Goal: Book appointment/travel/reservation

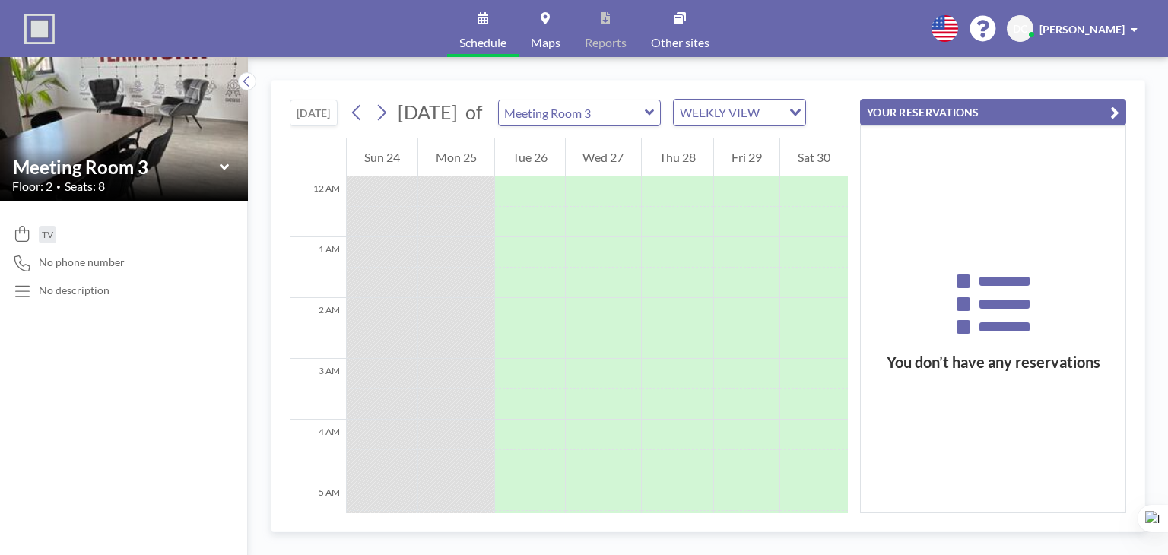
scroll to position [517, 0]
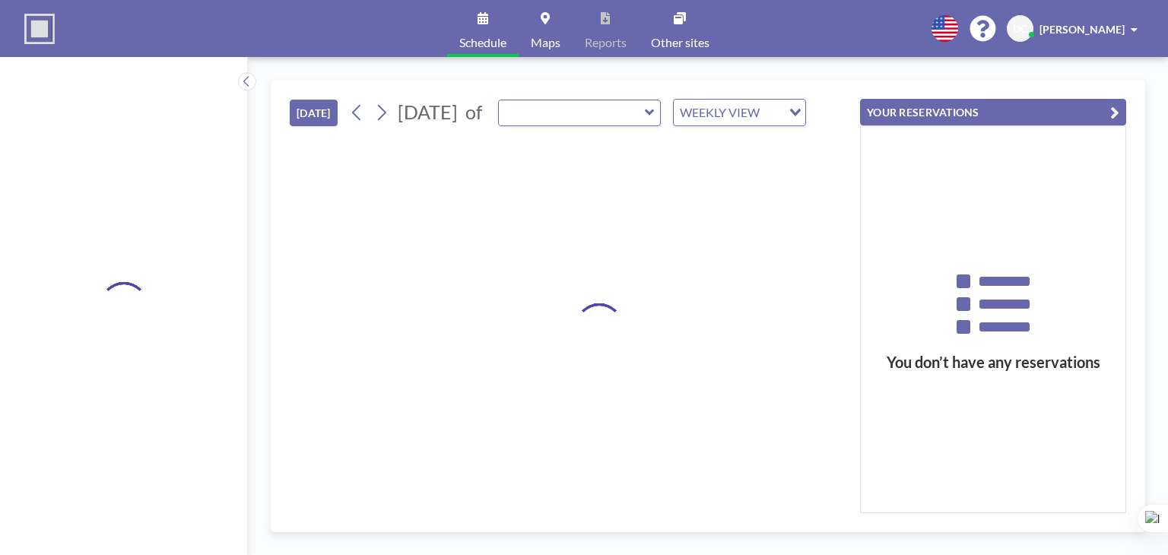
type input "Meeting Room 3"
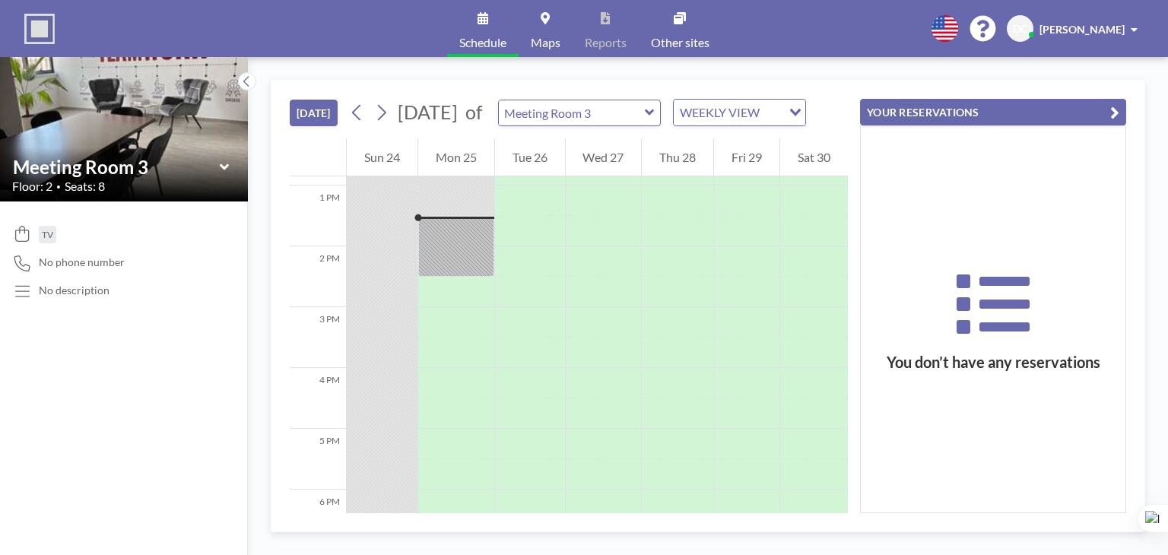
scroll to position [791, 0]
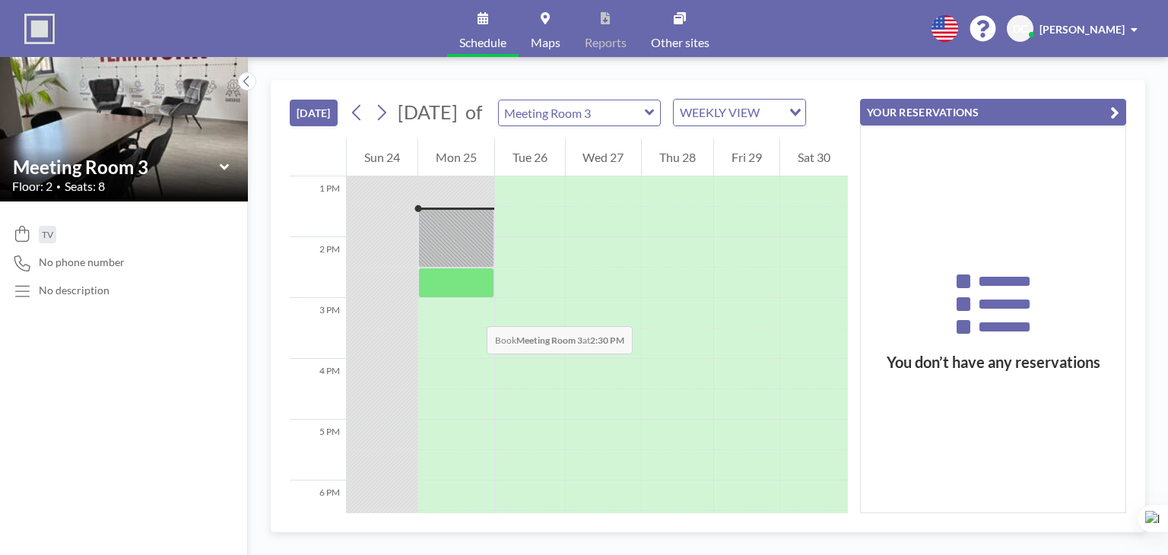
drag, startPoint x: 471, startPoint y: 275, endPoint x: 471, endPoint y: 311, distance: 35.7
click at [471, 311] on div at bounding box center [456, 116] width 76 height 1460
click at [454, 298] on div at bounding box center [456, 283] width 76 height 30
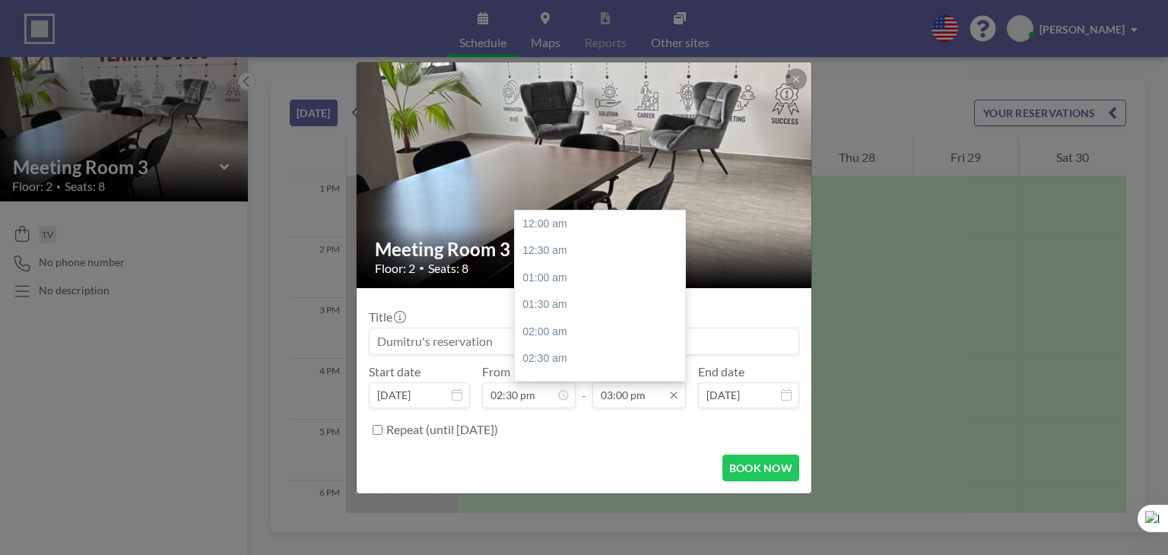
scroll to position [812, 0]
click at [543, 243] on div "03:30 pm" at bounding box center [604, 250] width 178 height 27
type input "03:30 pm"
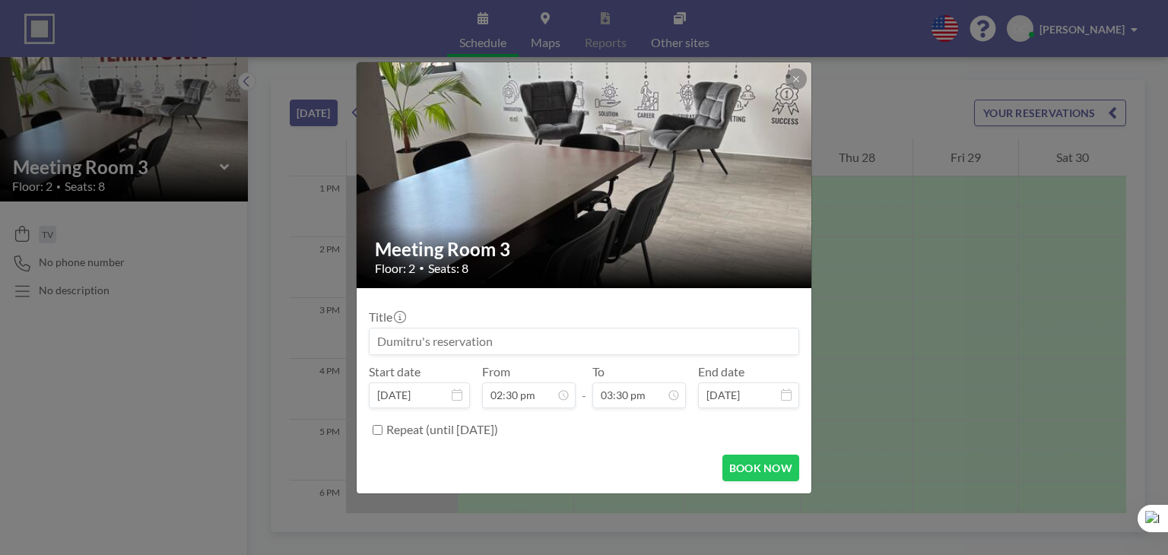
scroll to position [27, 0]
click at [581, 427] on div "Repeat (until [DATE])" at bounding box center [592, 429] width 413 height 25
click at [737, 464] on button "BOOK NOW" at bounding box center [760, 468] width 77 height 27
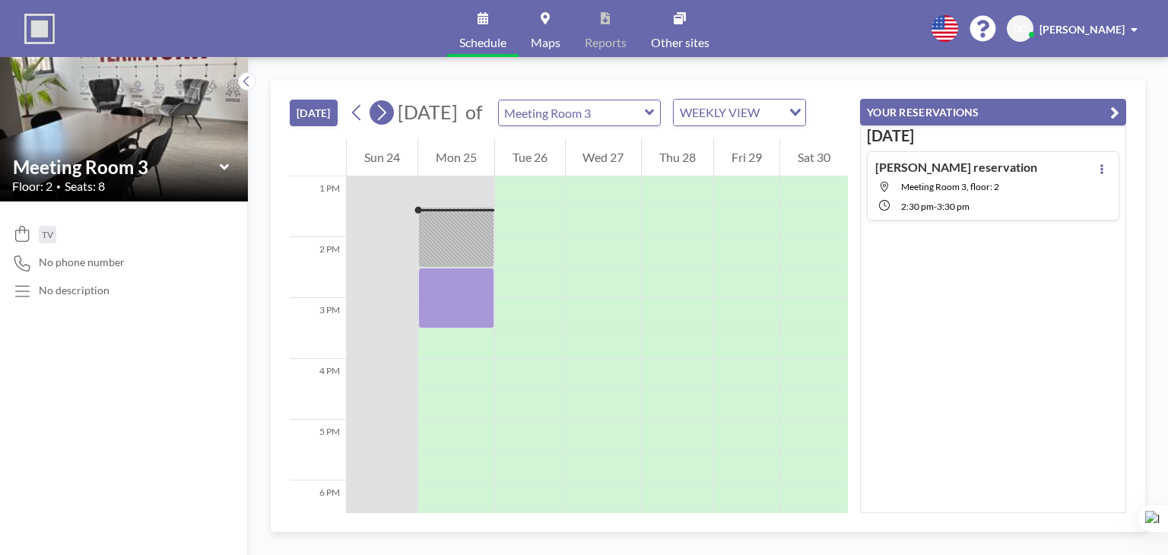
click at [384, 121] on icon at bounding box center [382, 113] width 8 height 16
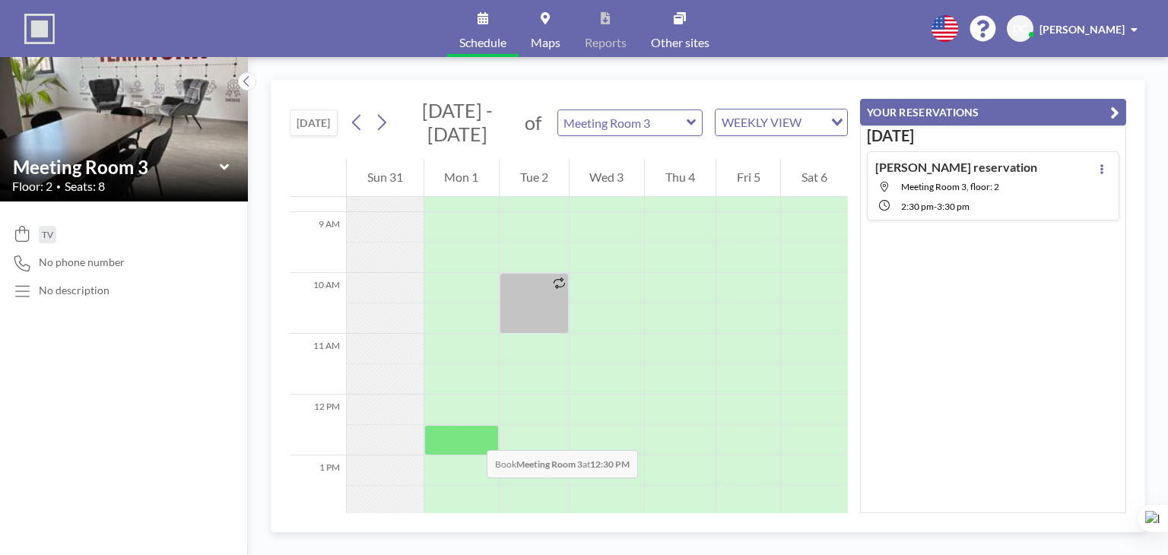
scroll to position [608, 0]
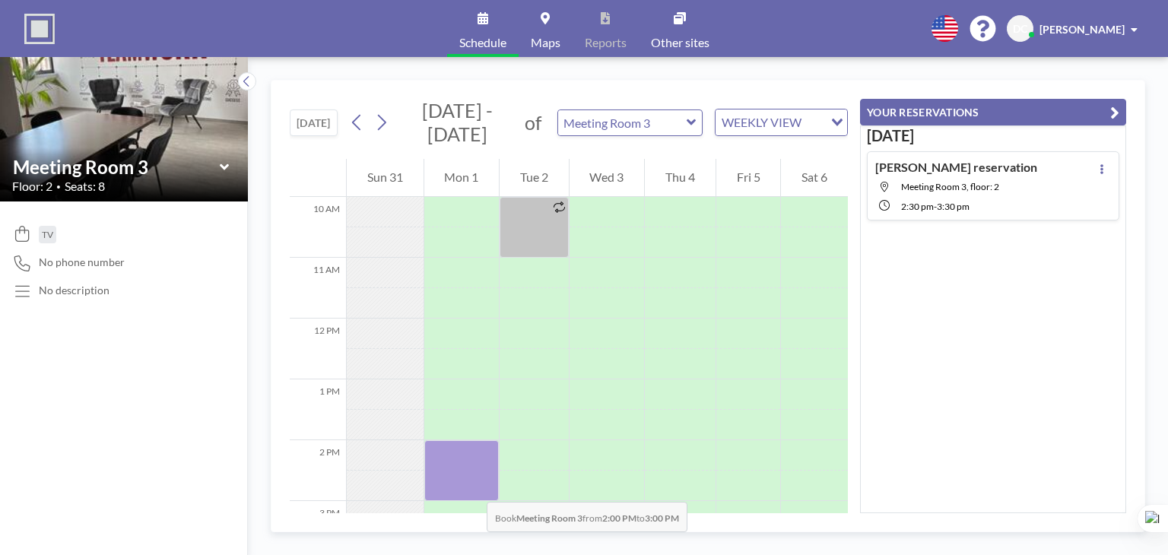
drag, startPoint x: 477, startPoint y: 452, endPoint x: 471, endPoint y: 487, distance: 34.7
click at [471, 487] on div at bounding box center [461, 470] width 75 height 61
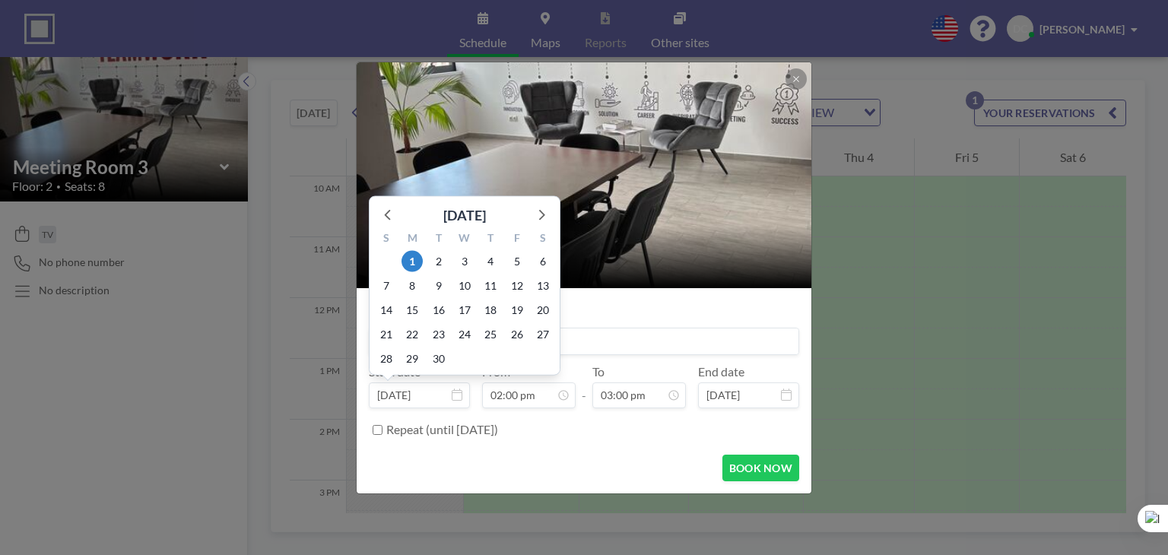
scroll to position [757, 0]
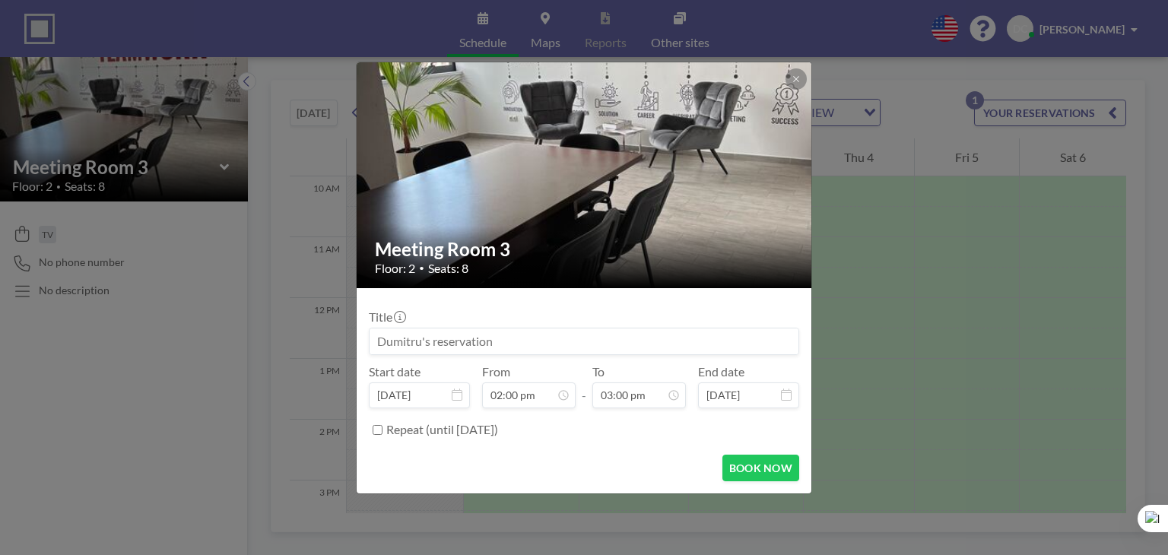
click at [377, 430] on input "Repeat (until [DATE])" at bounding box center [378, 430] width 10 height 10
checkbox input "true"
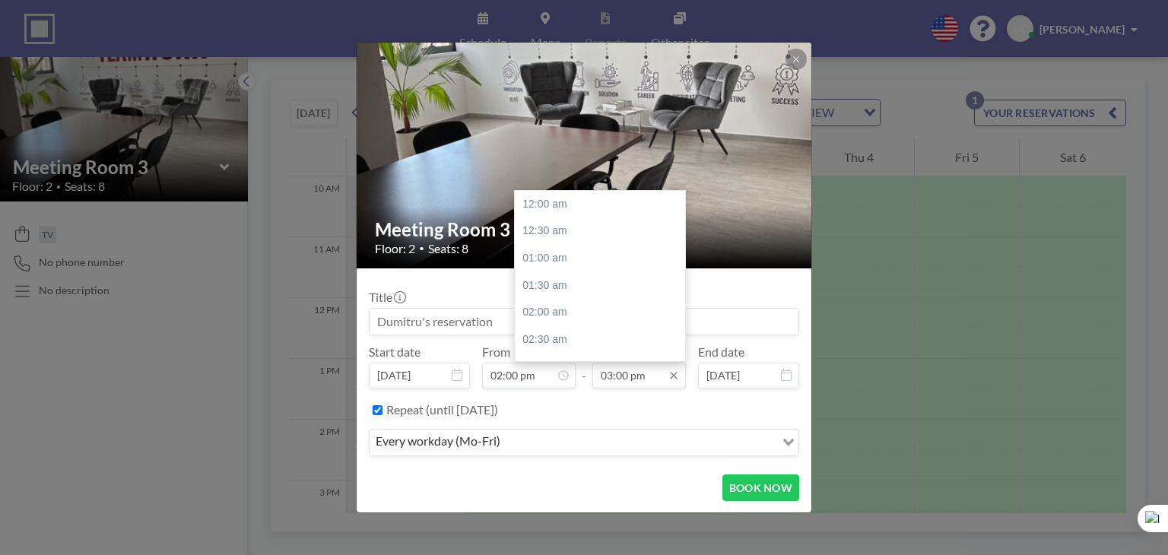
scroll to position [812, 0]
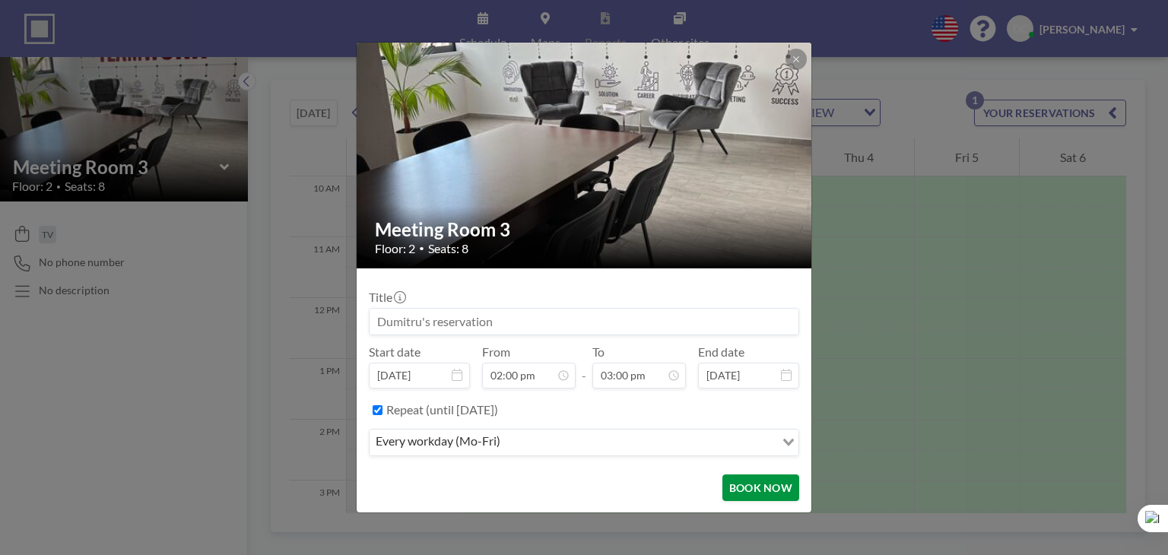
click at [745, 495] on button "BOOK NOW" at bounding box center [760, 487] width 77 height 27
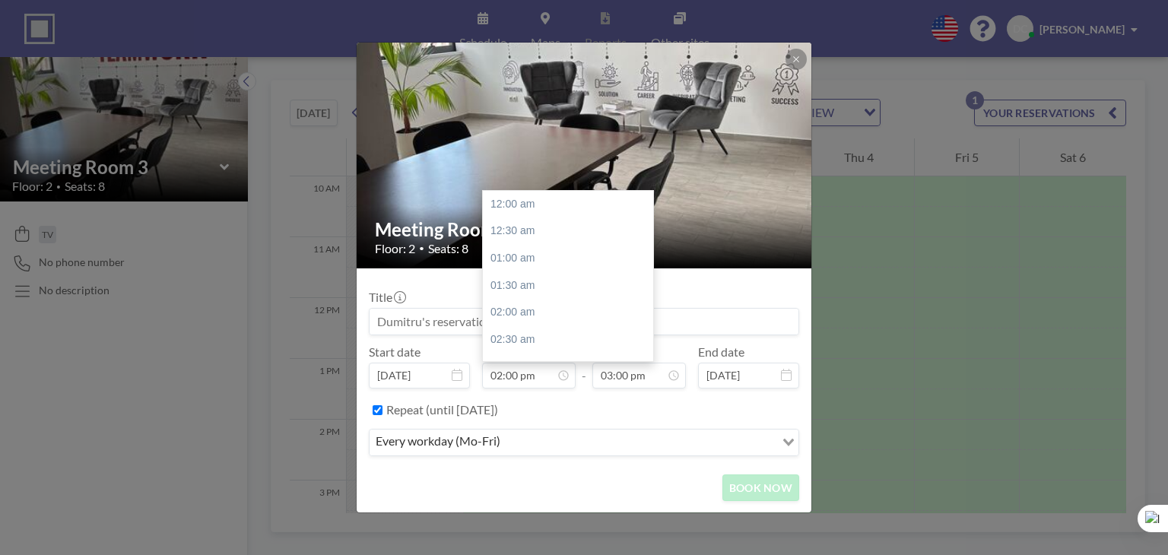
scroll to position [757, 0]
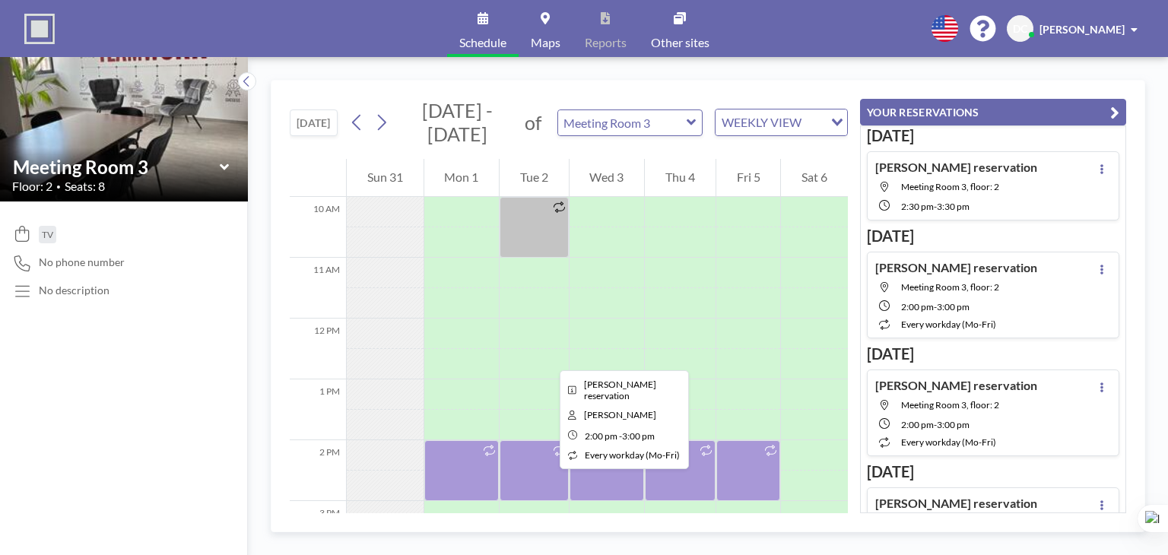
drag, startPoint x: 459, startPoint y: 459, endPoint x: 547, endPoint y: 463, distance: 88.3
click at [550, 463] on div at bounding box center [558, 470] width 17 height 59
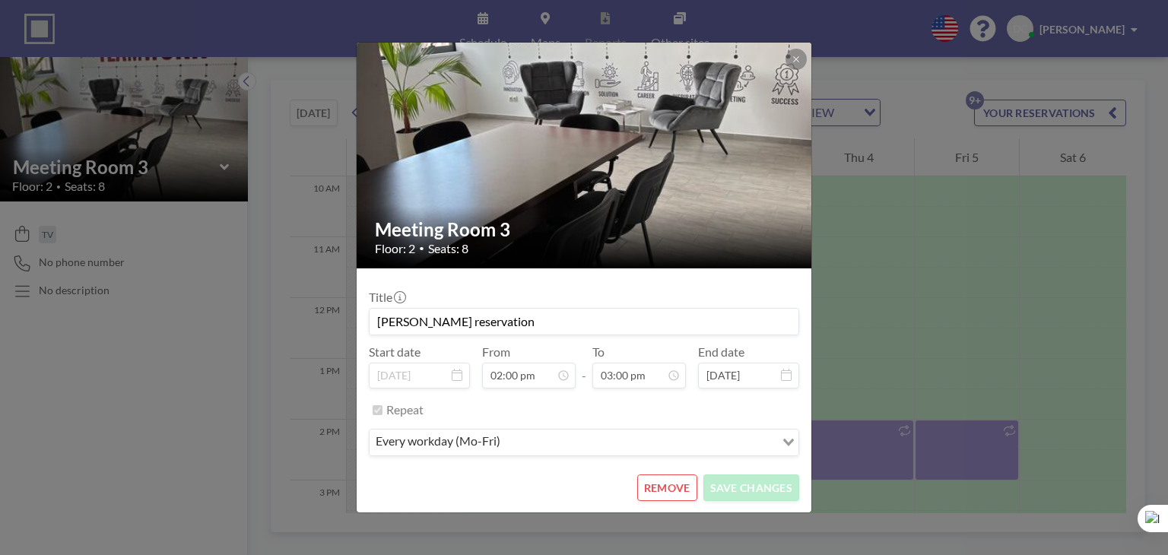
click at [648, 474] on button "REMOVE" at bounding box center [667, 487] width 60 height 27
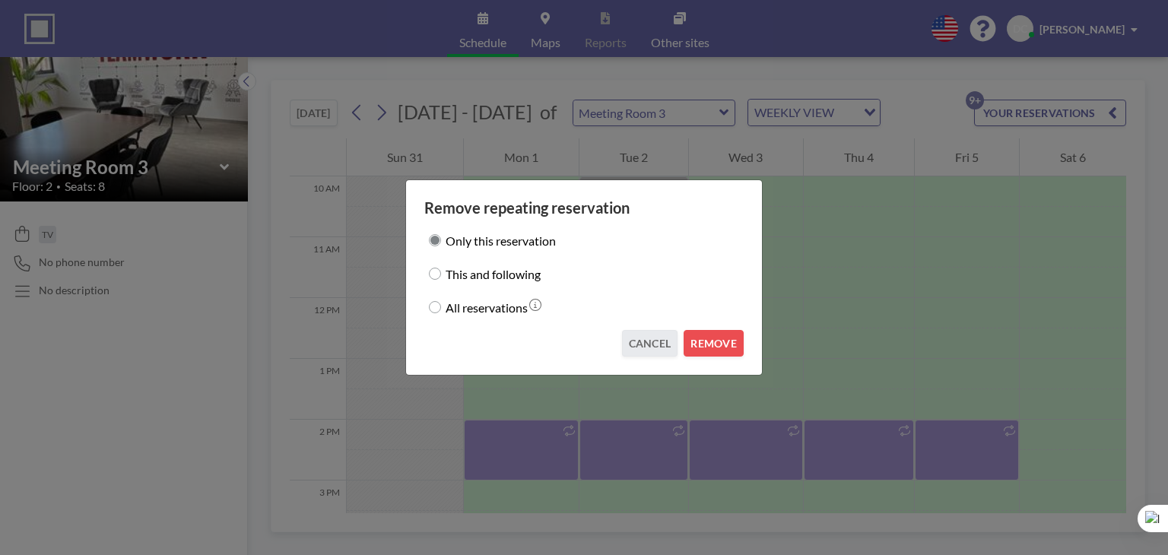
drag, startPoint x: 721, startPoint y: 353, endPoint x: 687, endPoint y: 365, distance: 36.3
click at [720, 353] on button "REMOVE" at bounding box center [713, 343] width 60 height 27
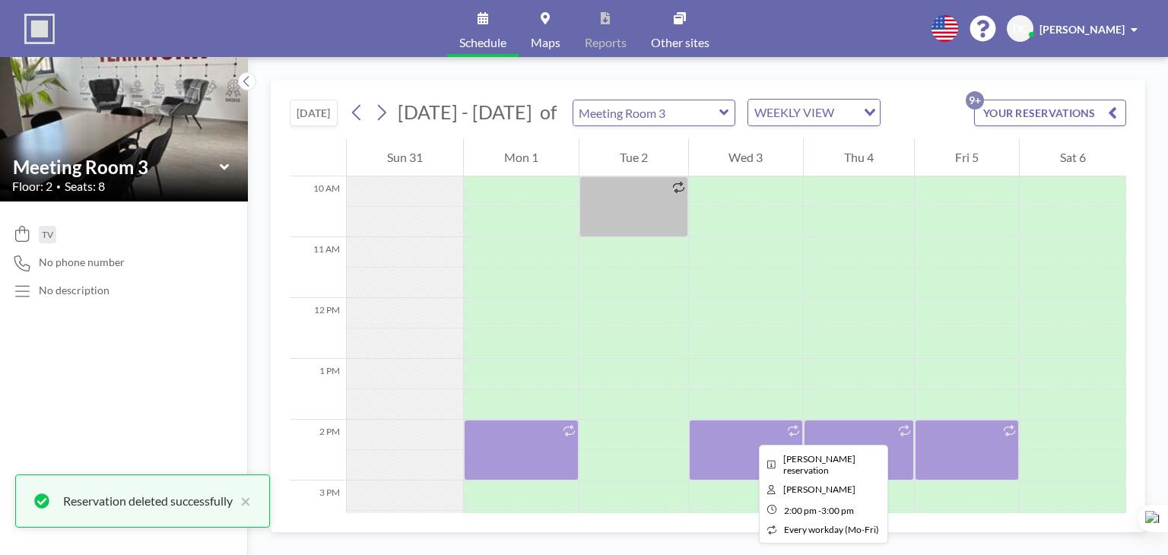
click at [747, 431] on div at bounding box center [746, 450] width 115 height 61
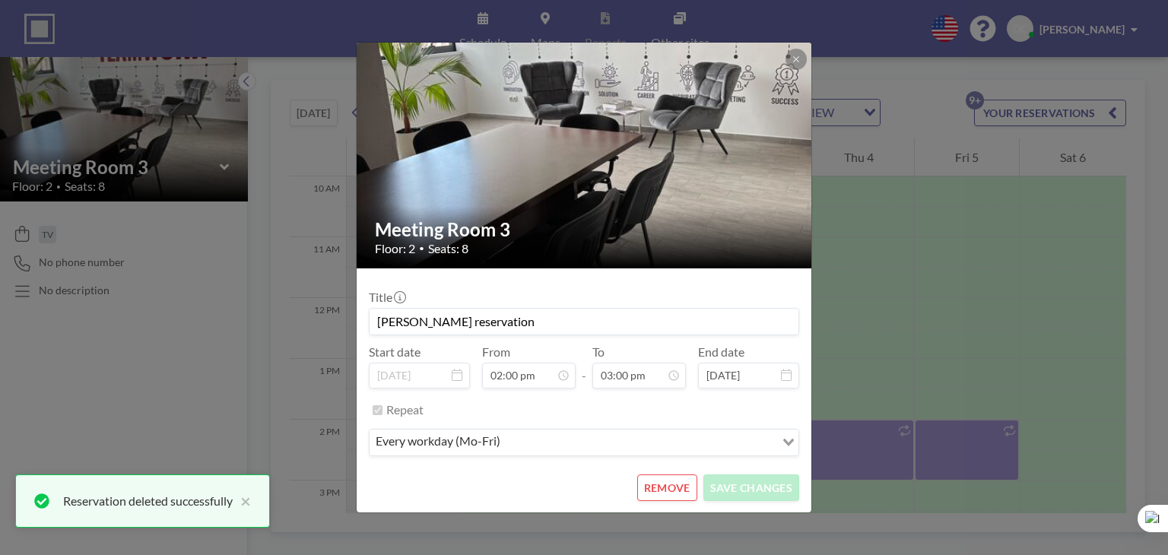
click at [662, 483] on button "REMOVE" at bounding box center [667, 487] width 60 height 27
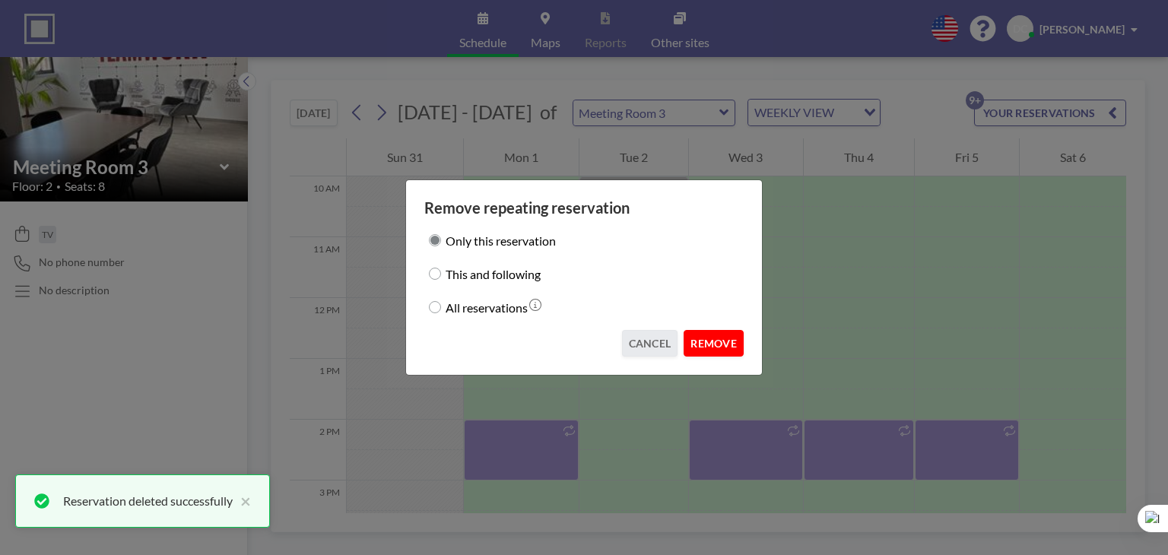
click at [705, 341] on button "REMOVE" at bounding box center [713, 343] width 60 height 27
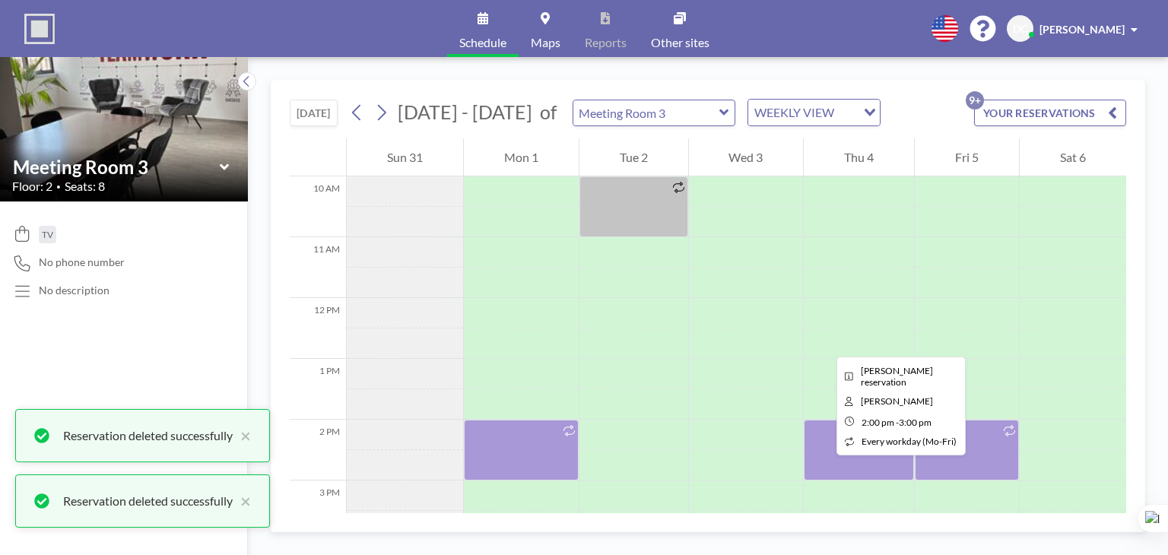
click at [824, 449] on div at bounding box center [859, 450] width 110 height 61
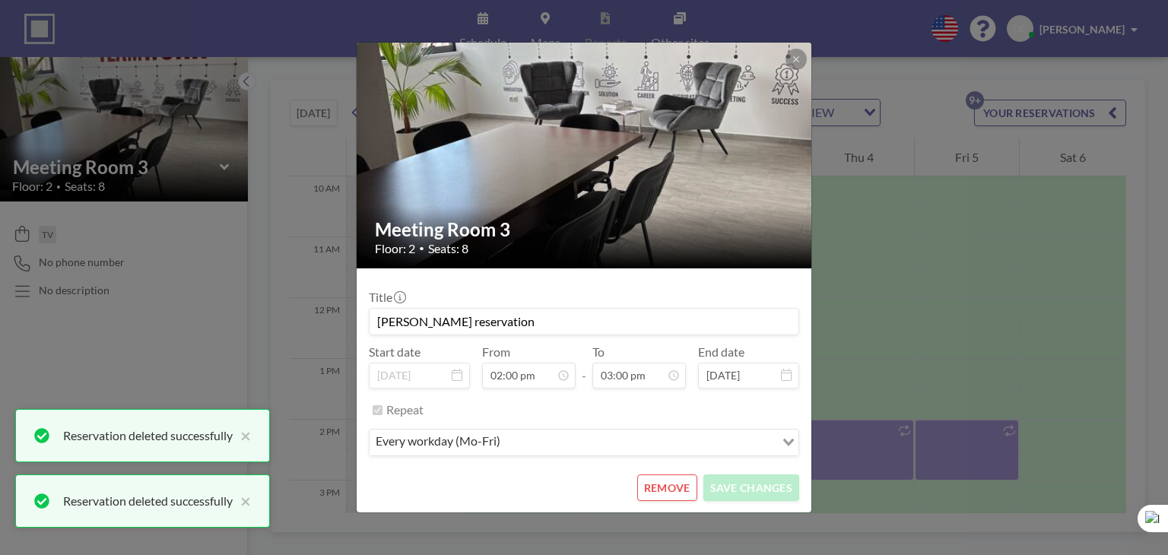
click at [674, 483] on button "REMOVE" at bounding box center [667, 487] width 60 height 27
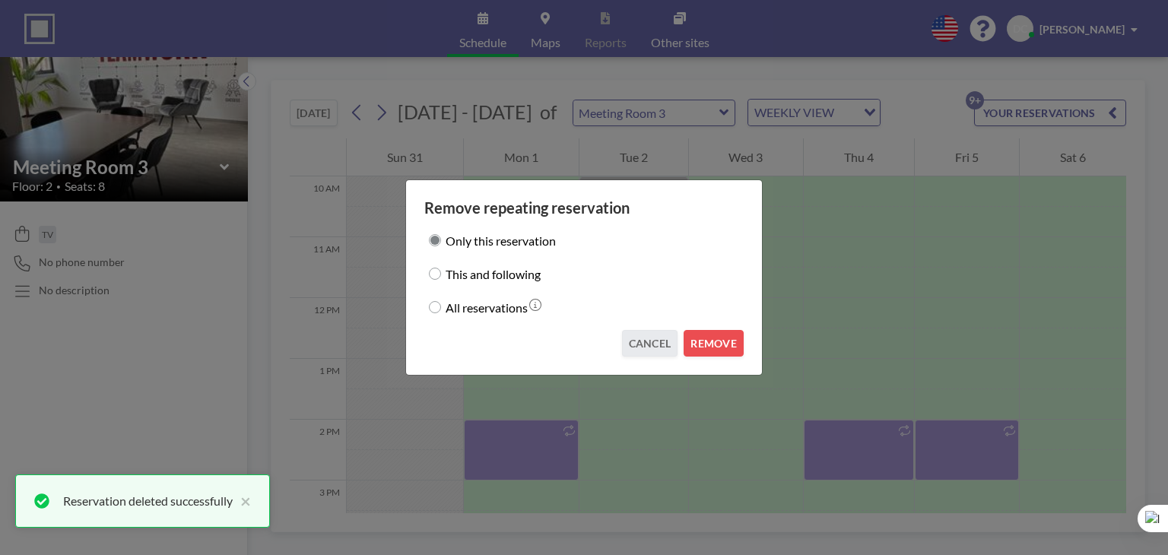
click at [731, 357] on div "Remove repeating reservation Only this reservation This and following All reser…" at bounding box center [583, 277] width 357 height 196
click at [724, 347] on button "REMOVE" at bounding box center [713, 343] width 60 height 27
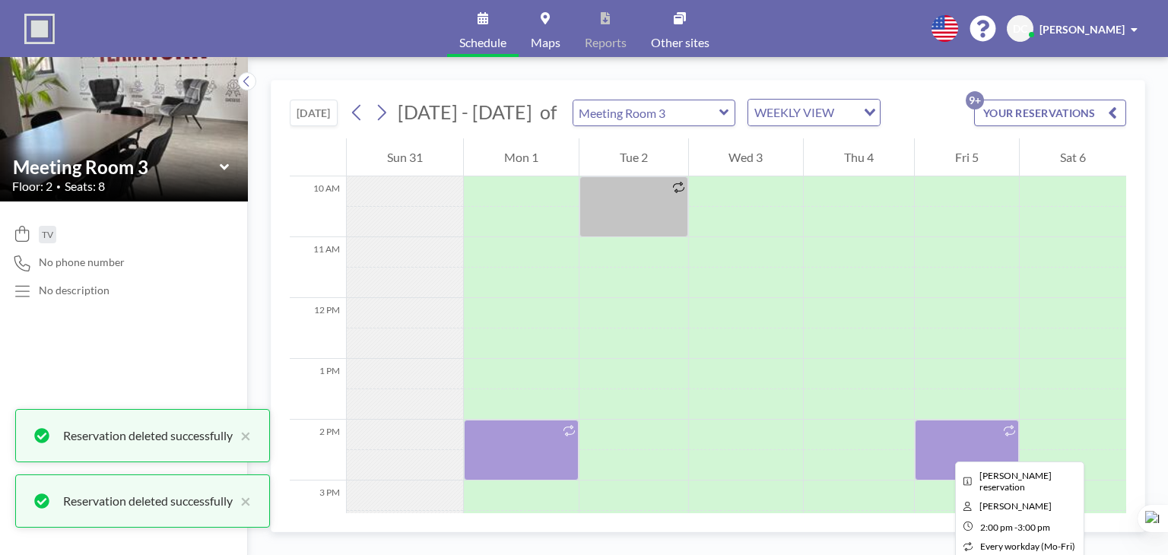
click at [943, 448] on div at bounding box center [967, 450] width 104 height 61
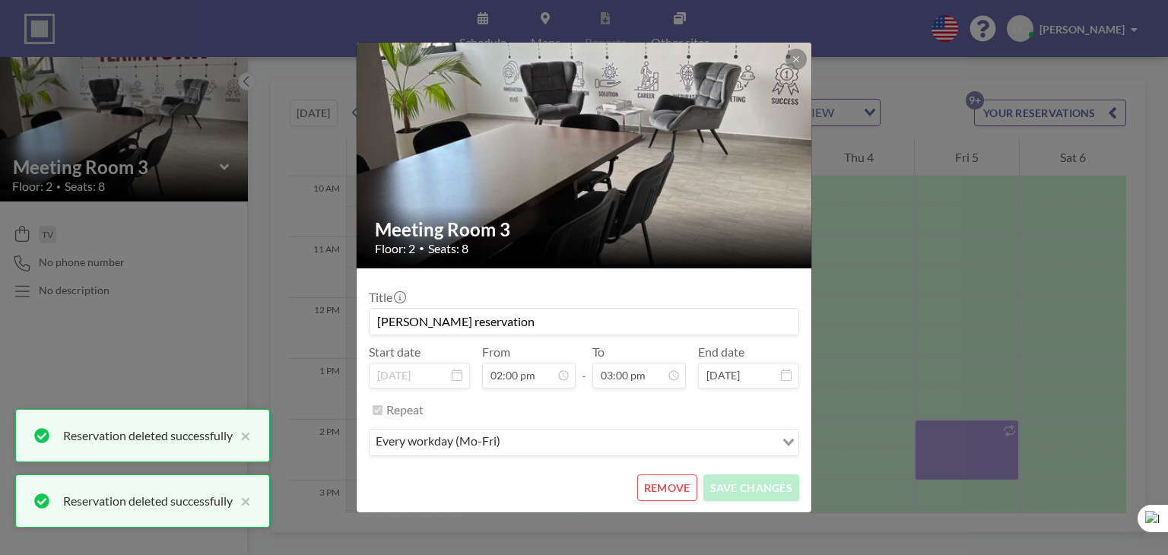
click at [682, 482] on button "REMOVE" at bounding box center [667, 487] width 60 height 27
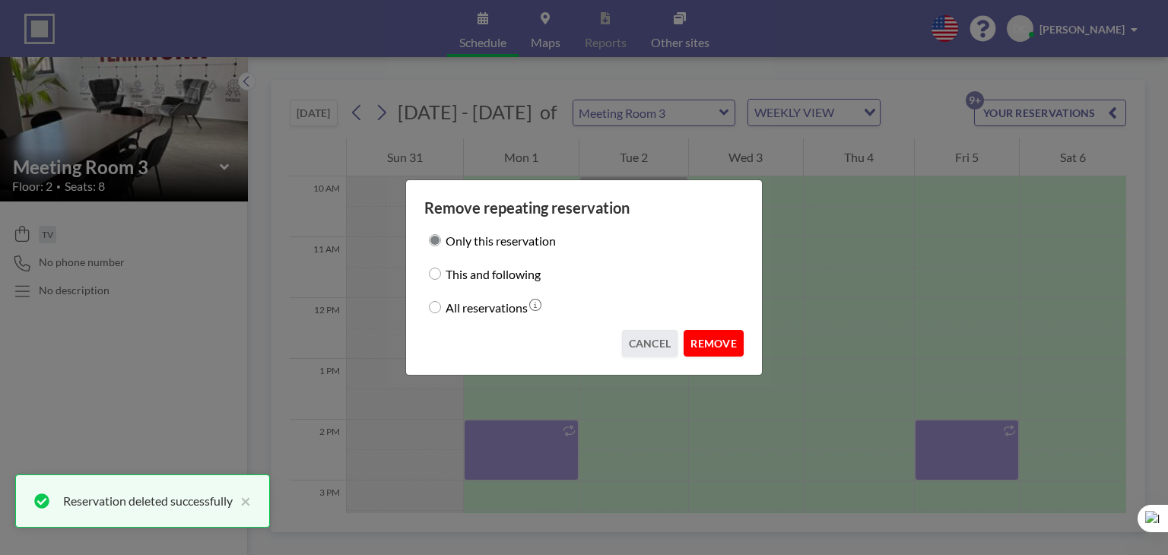
click at [712, 346] on button "REMOVE" at bounding box center [713, 343] width 60 height 27
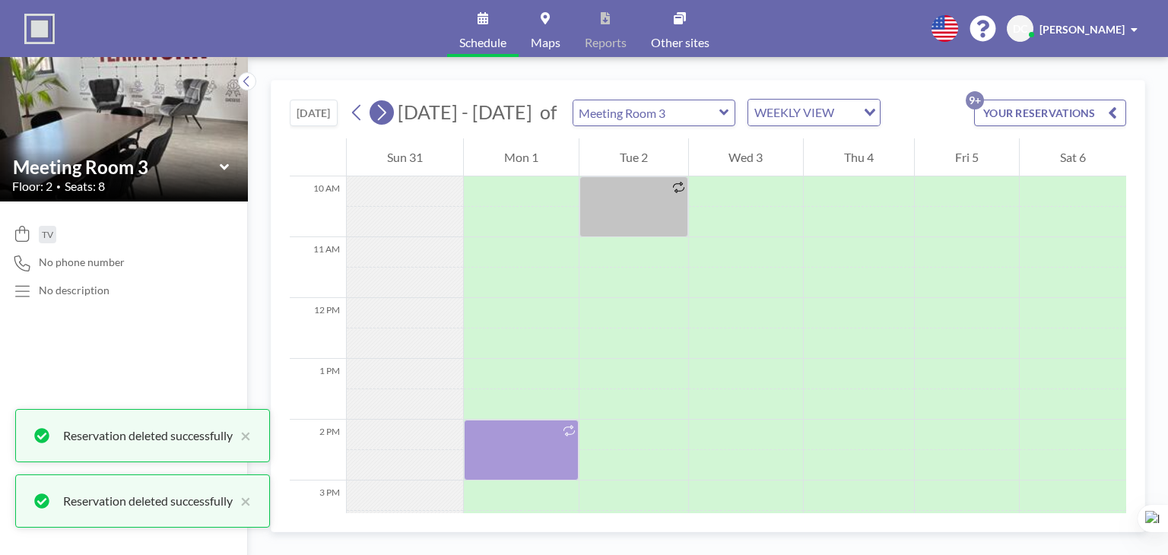
click at [379, 110] on icon at bounding box center [381, 112] width 14 height 23
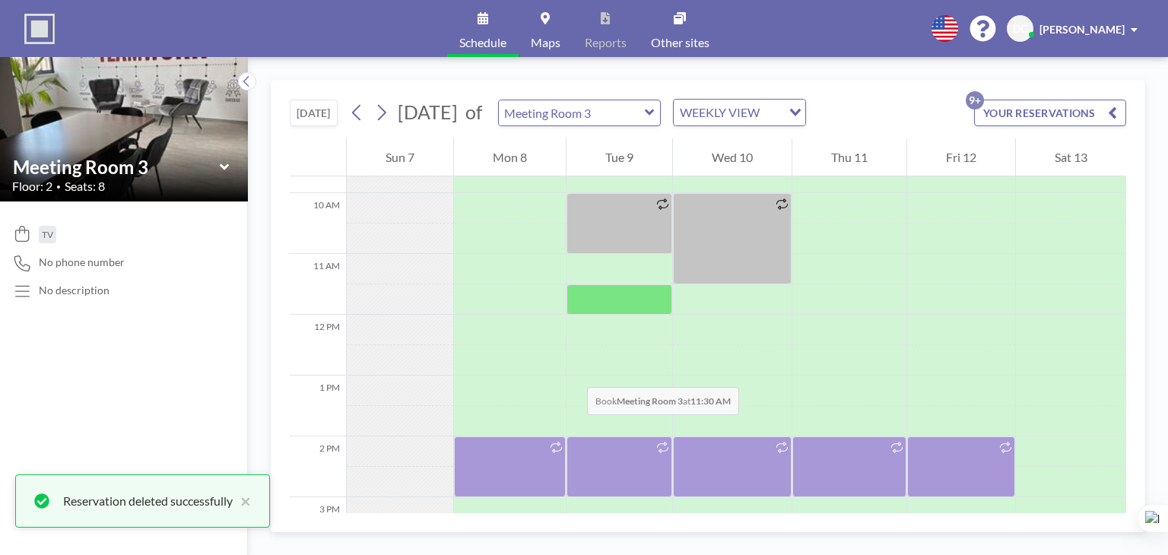
scroll to position [684, 0]
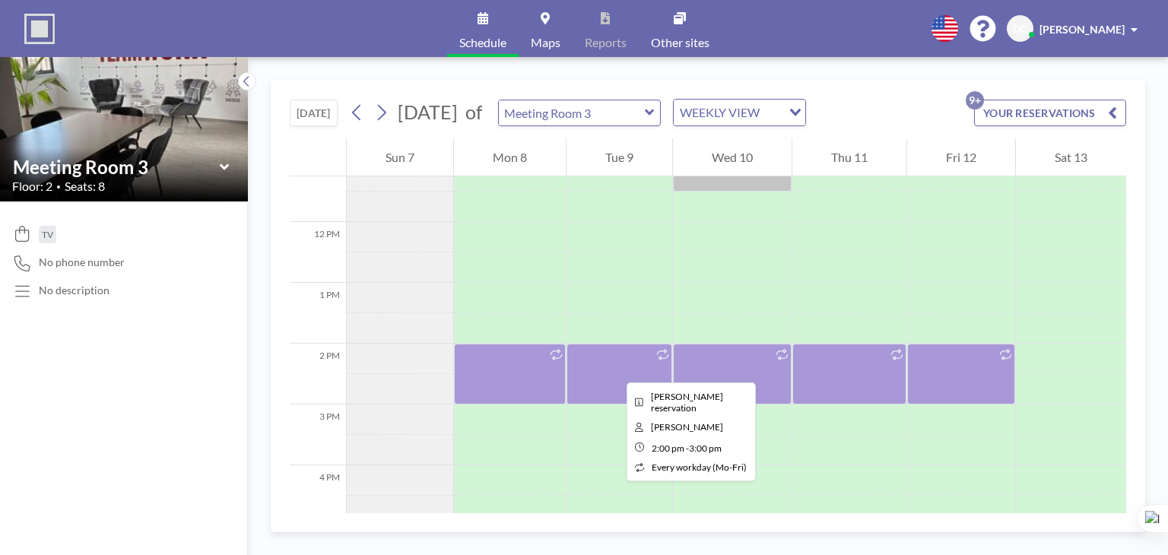
click at [614, 369] on div at bounding box center [619, 374] width 106 height 61
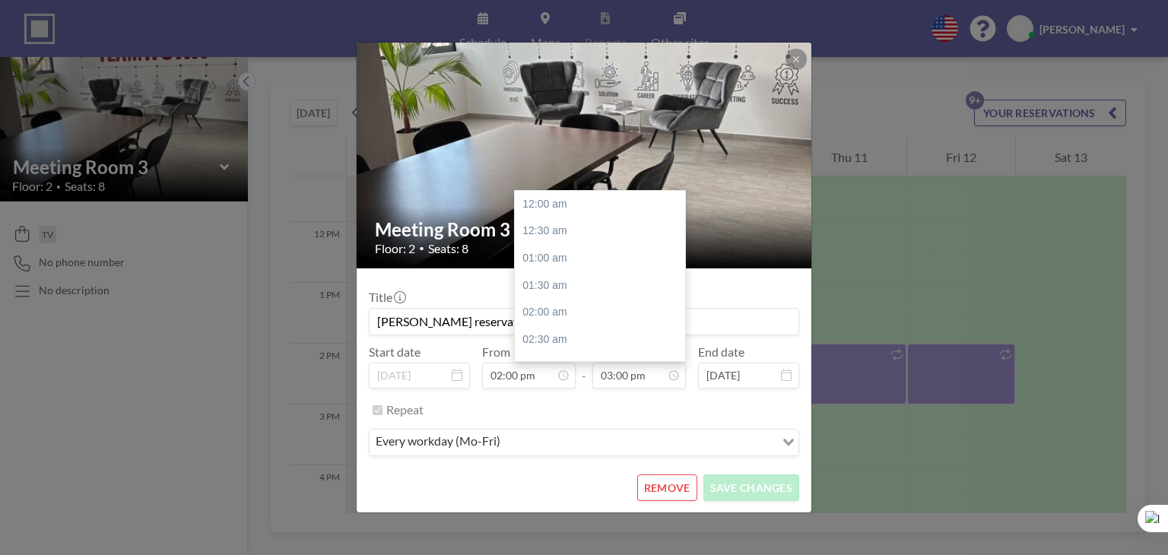
scroll to position [812, 0]
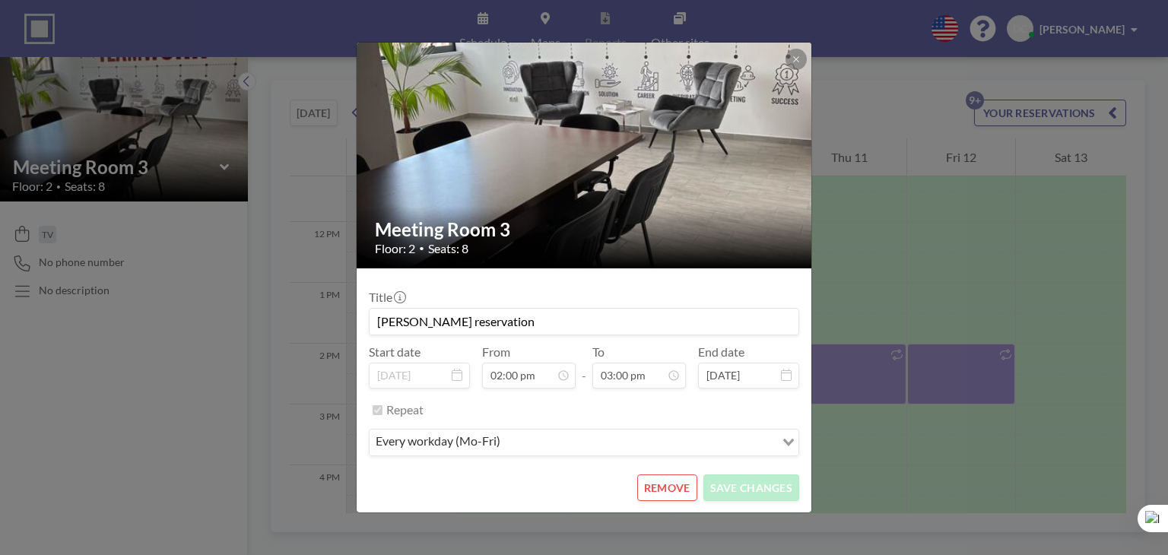
click at [679, 481] on button "REMOVE" at bounding box center [667, 487] width 60 height 27
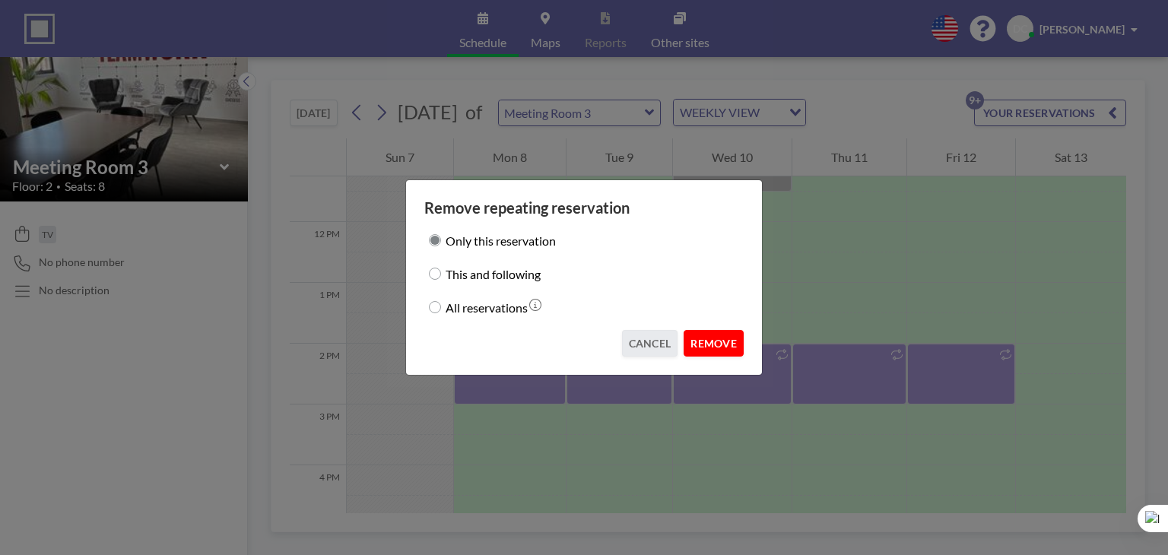
click at [705, 347] on button "REMOVE" at bounding box center [713, 343] width 60 height 27
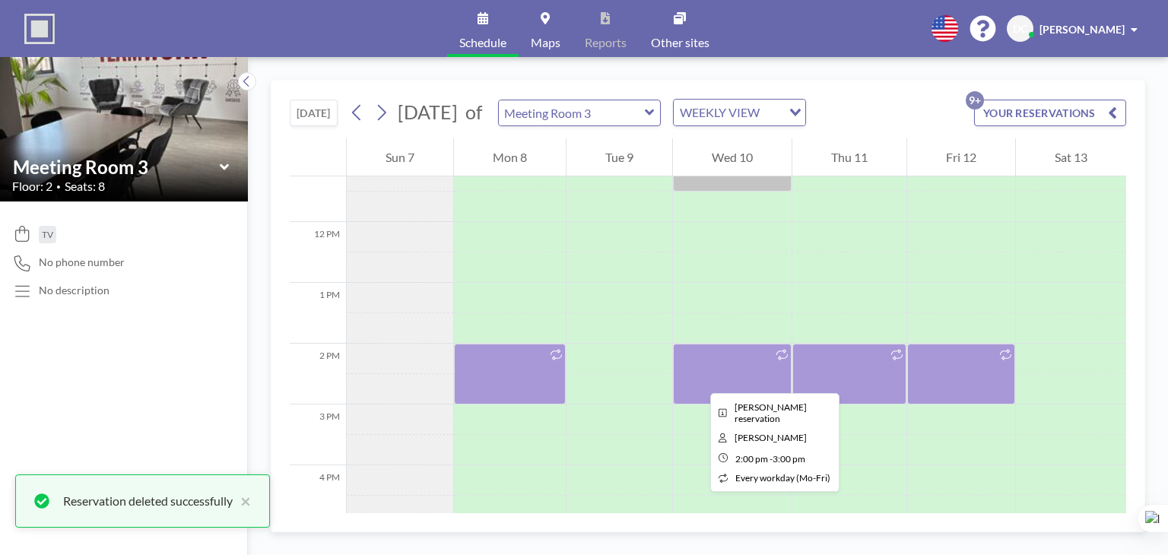
click at [698, 379] on div at bounding box center [732, 374] width 119 height 61
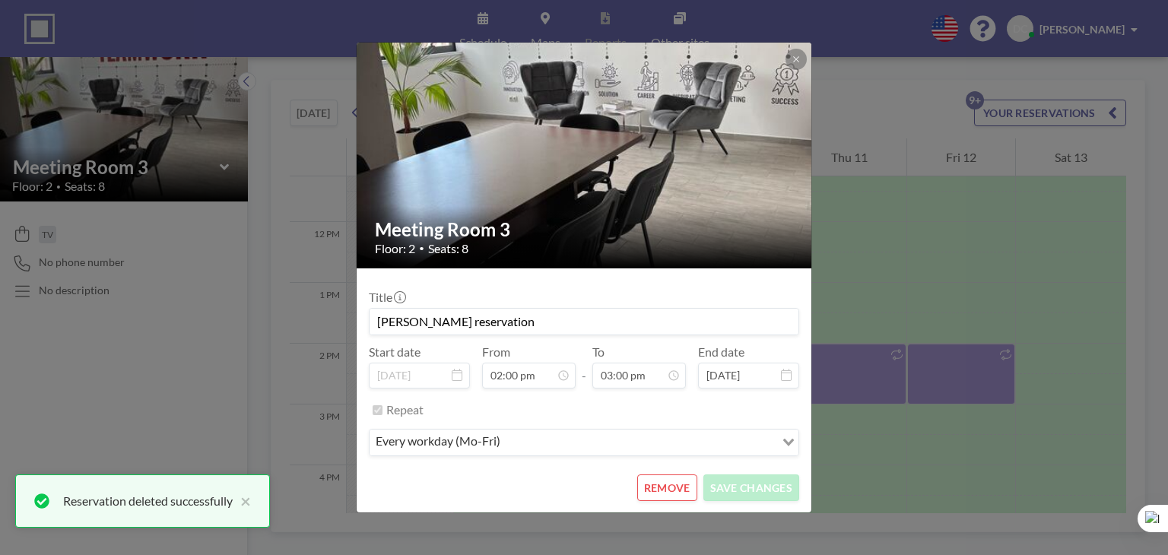
click at [681, 490] on button "REMOVE" at bounding box center [667, 487] width 60 height 27
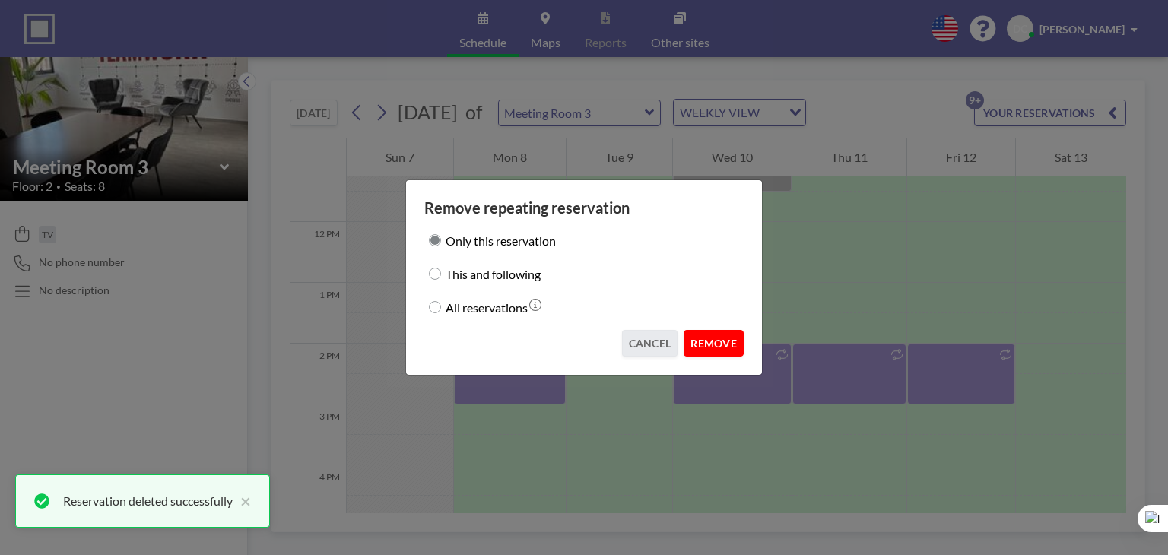
click at [699, 351] on button "REMOVE" at bounding box center [713, 343] width 60 height 27
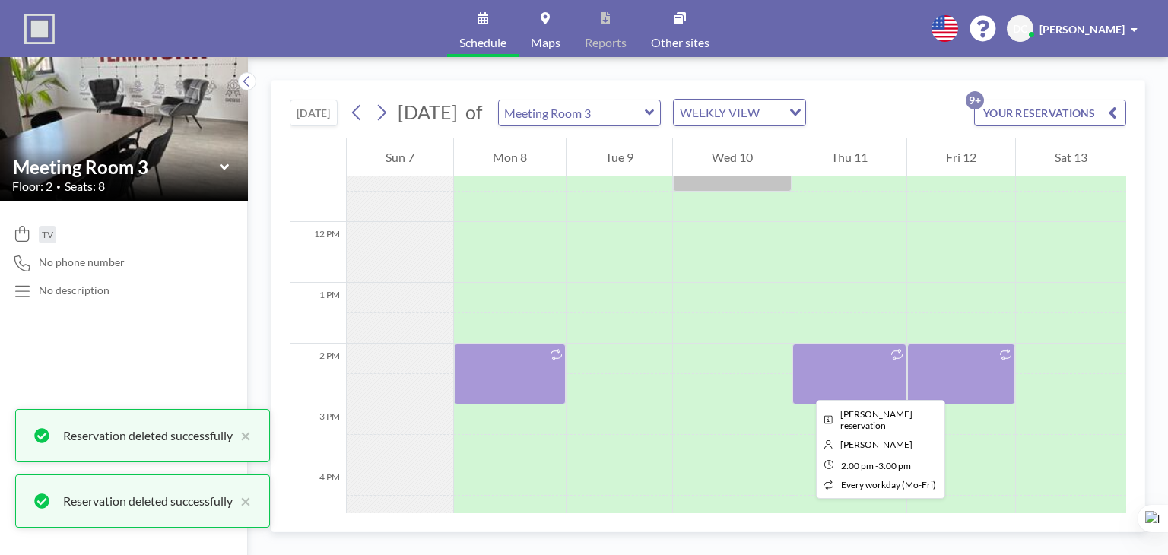
click at [796, 379] on div at bounding box center [849, 374] width 114 height 61
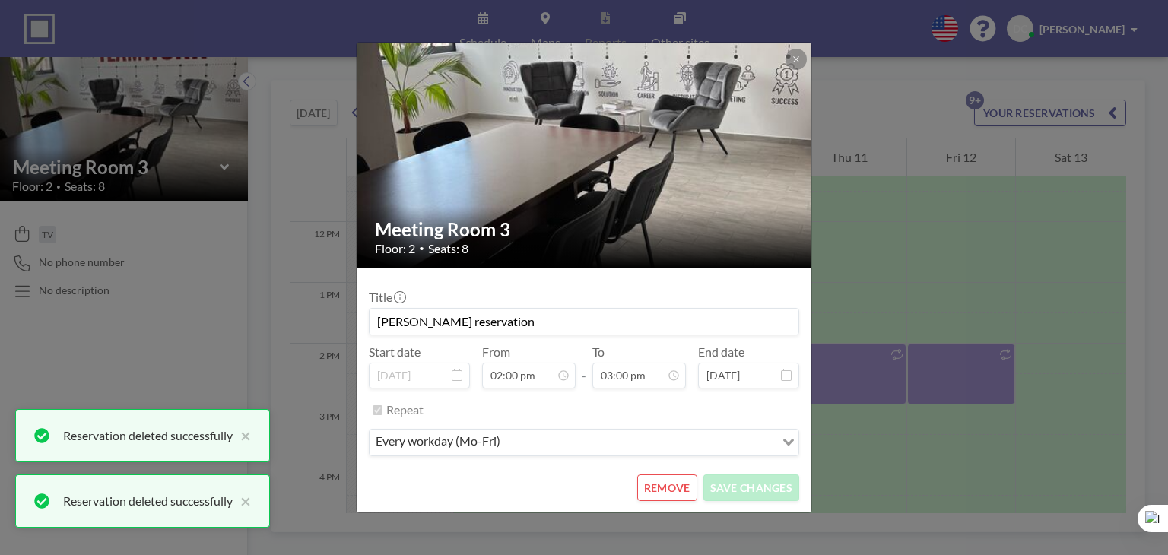
click at [667, 474] on button "REMOVE" at bounding box center [667, 487] width 60 height 27
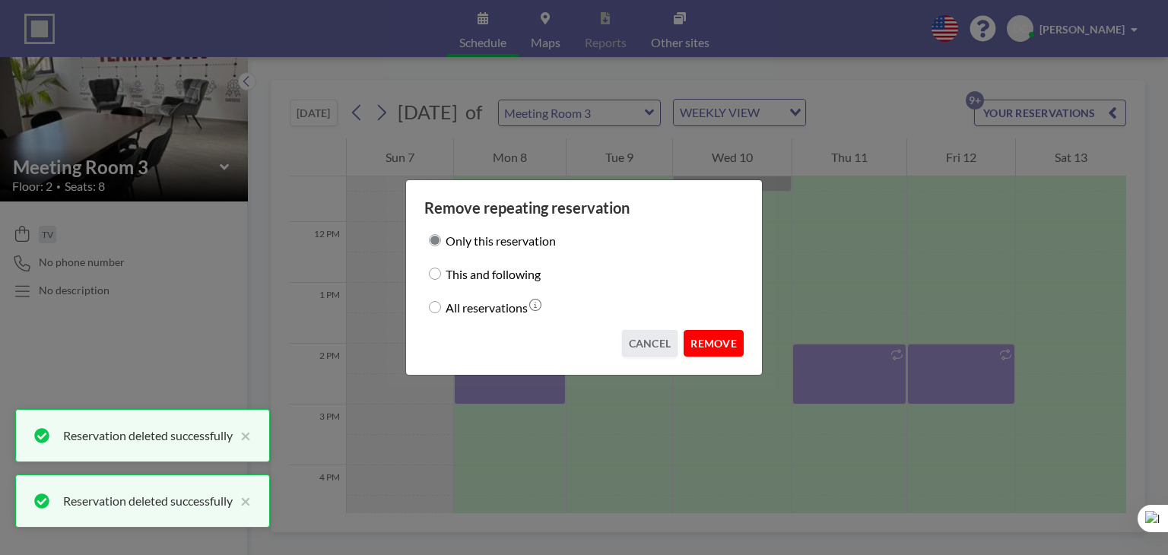
drag, startPoint x: 710, startPoint y: 344, endPoint x: 947, endPoint y: 380, distance: 239.9
click at [711, 344] on button "REMOVE" at bounding box center [713, 343] width 60 height 27
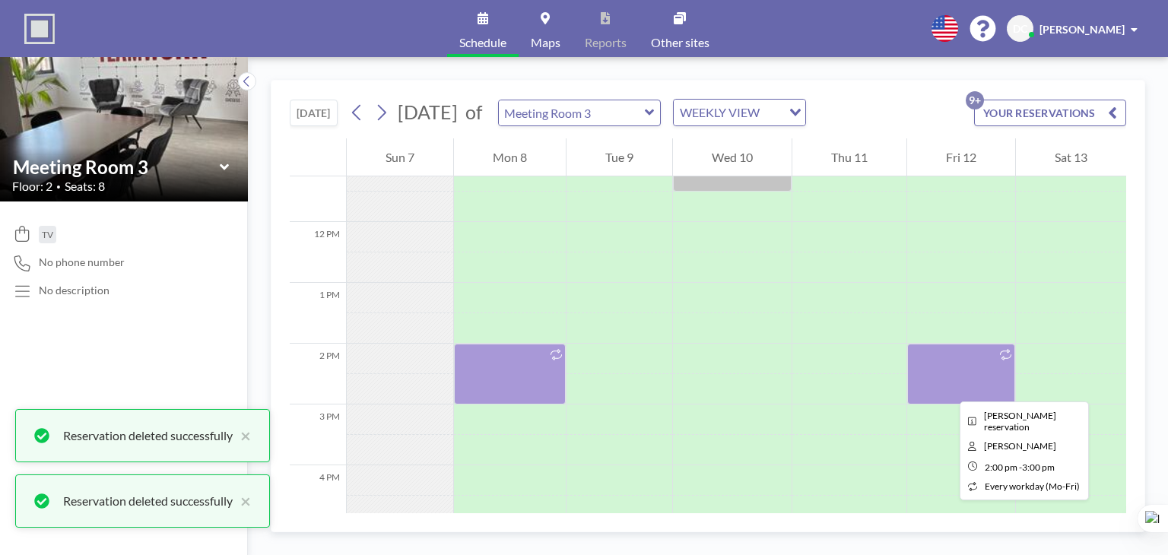
click at [941, 383] on div at bounding box center [961, 374] width 108 height 61
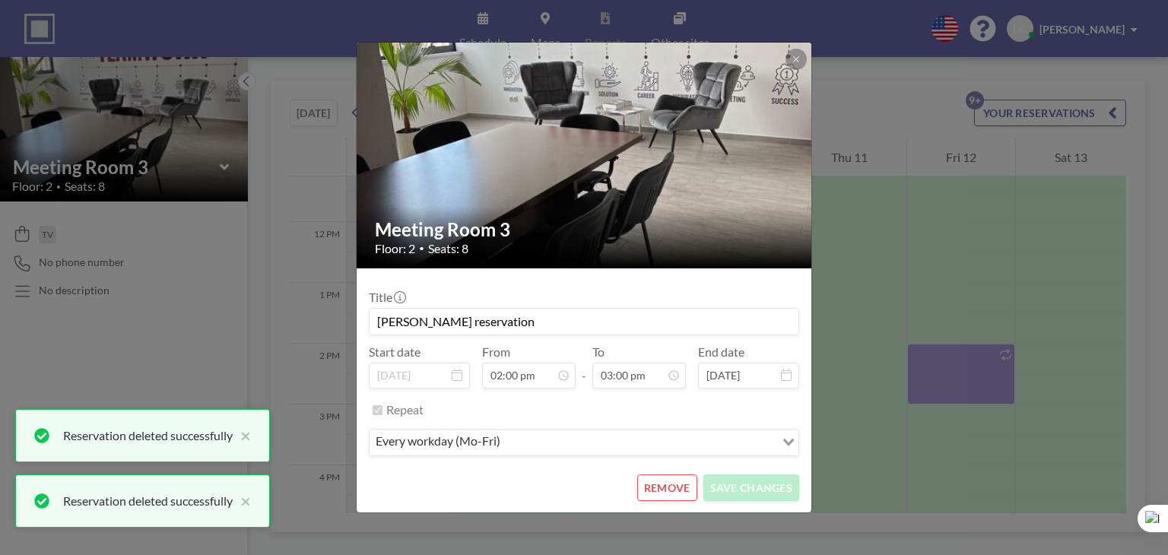
click at [681, 480] on button "REMOVE" at bounding box center [667, 487] width 60 height 27
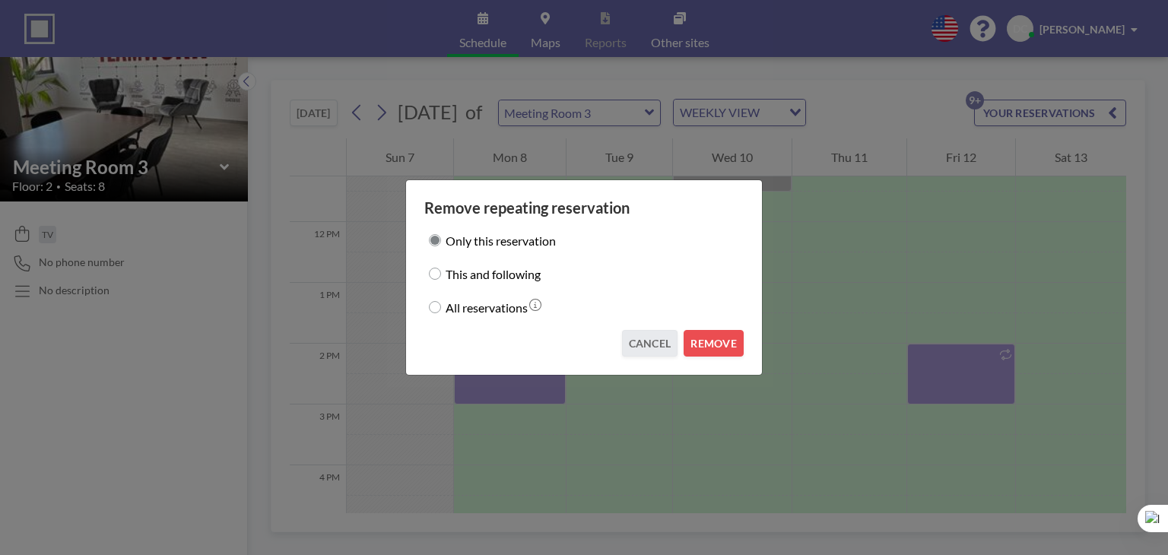
click at [478, 276] on label "This and following" at bounding box center [492, 273] width 95 height 21
click at [441, 276] on input "This and following" at bounding box center [435, 274] width 12 height 12
radio input "true"
click at [488, 306] on label "All reservations" at bounding box center [486, 306] width 82 height 21
click at [441, 306] on input "All reservations" at bounding box center [435, 307] width 12 height 12
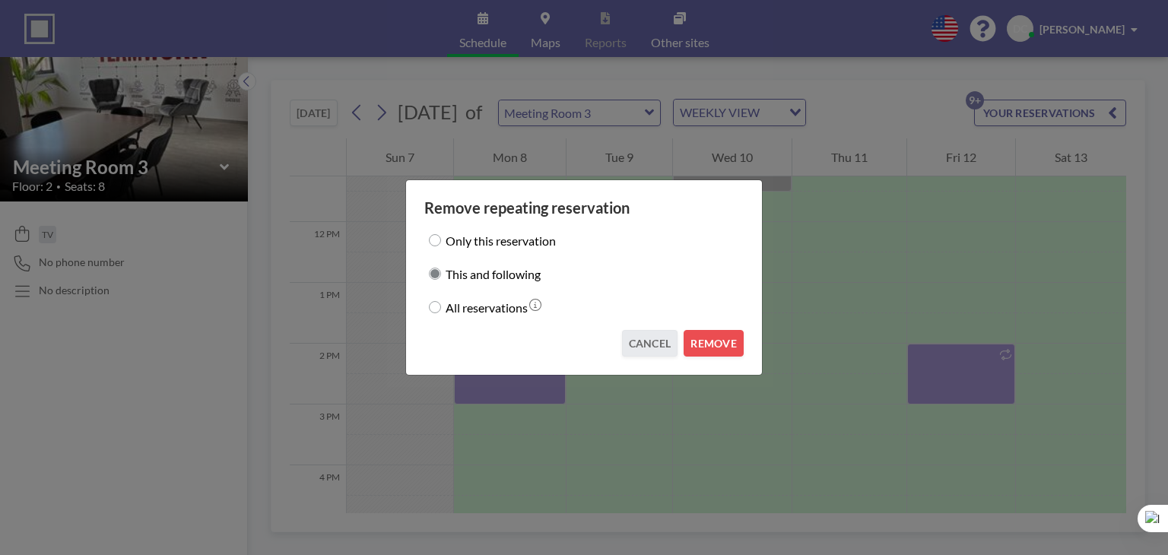
radio input "true"
click at [721, 351] on button "REMOVE" at bounding box center [713, 343] width 60 height 27
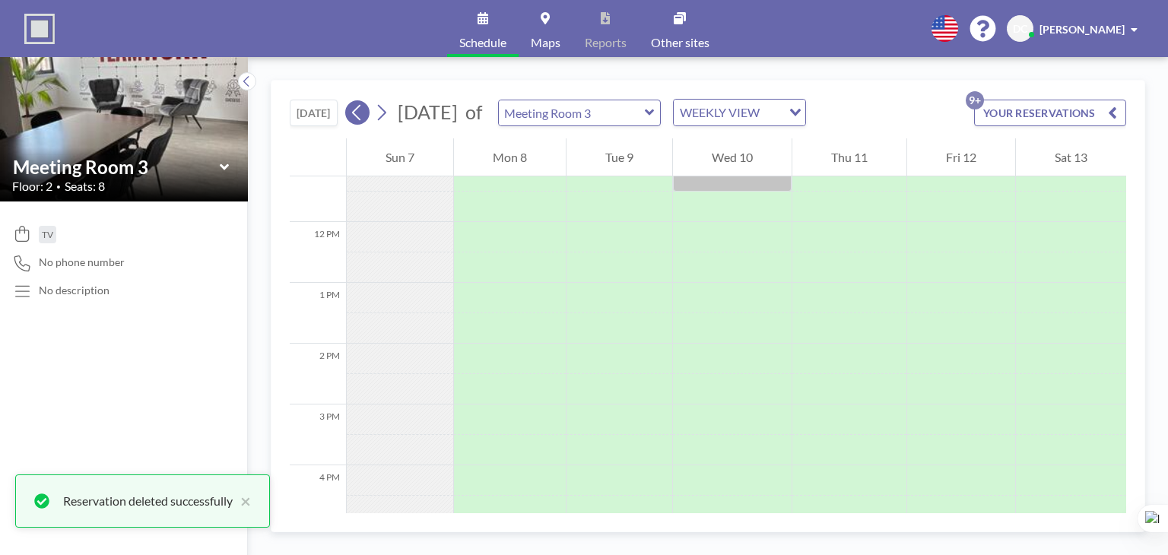
click at [361, 116] on icon at bounding box center [357, 112] width 14 height 23
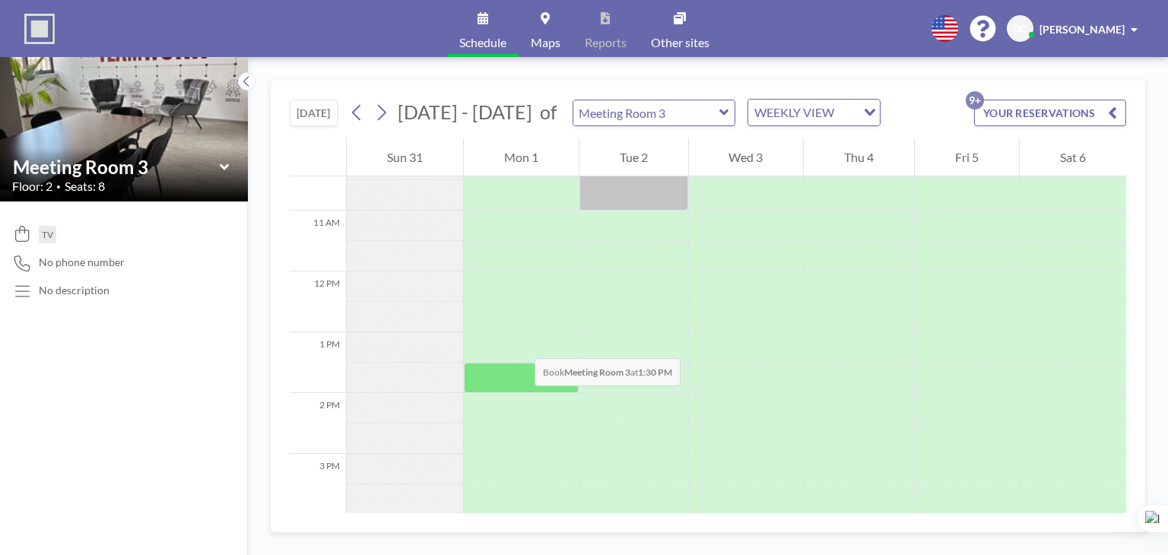
scroll to position [608, 0]
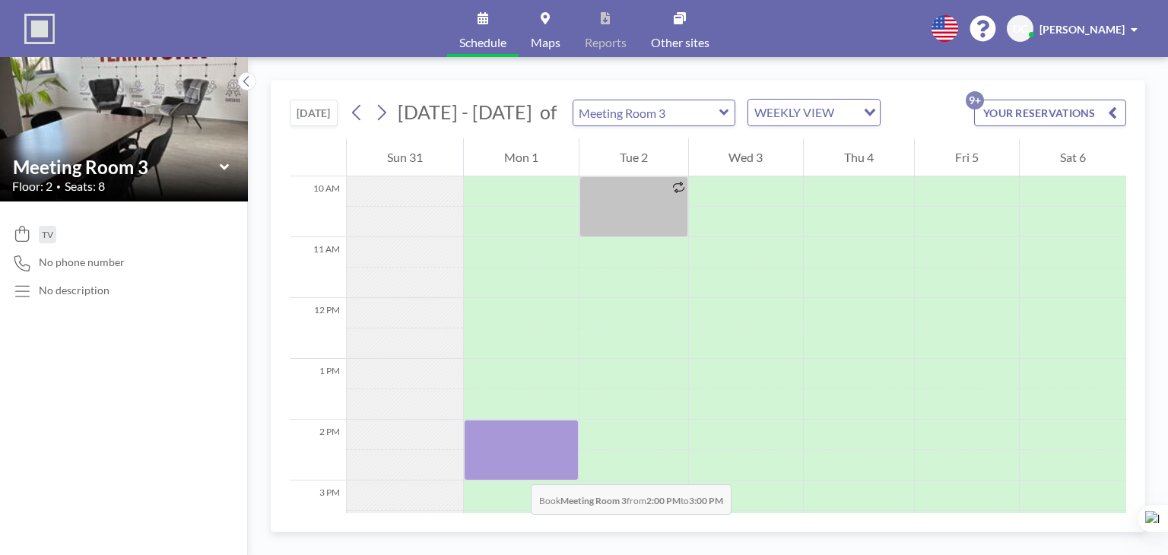
drag, startPoint x: 512, startPoint y: 440, endPoint x: 515, endPoint y: 469, distance: 29.1
click at [515, 469] on div at bounding box center [521, 450] width 115 height 61
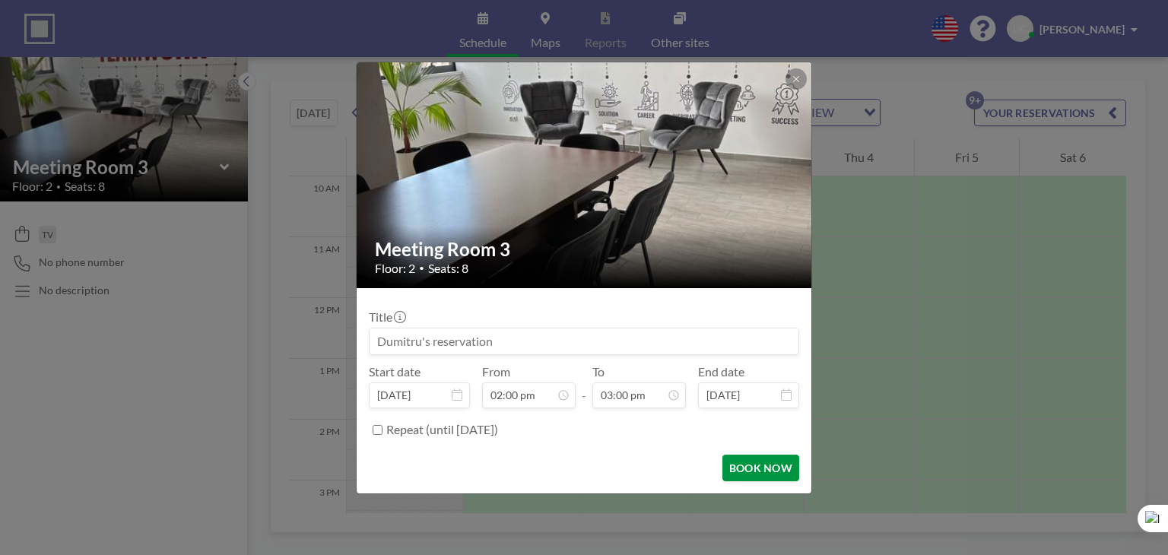
scroll to position [757, 0]
click at [373, 428] on input "Repeat (until [DATE])" at bounding box center [378, 430] width 10 height 10
checkbox input "true"
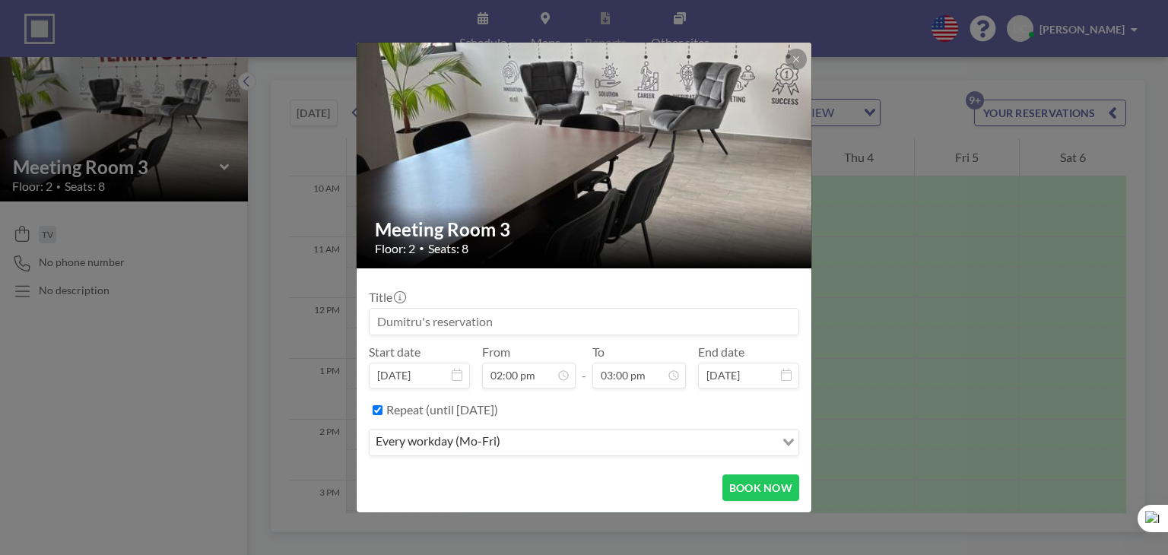
click at [526, 443] on input "Search for option" at bounding box center [639, 443] width 268 height 20
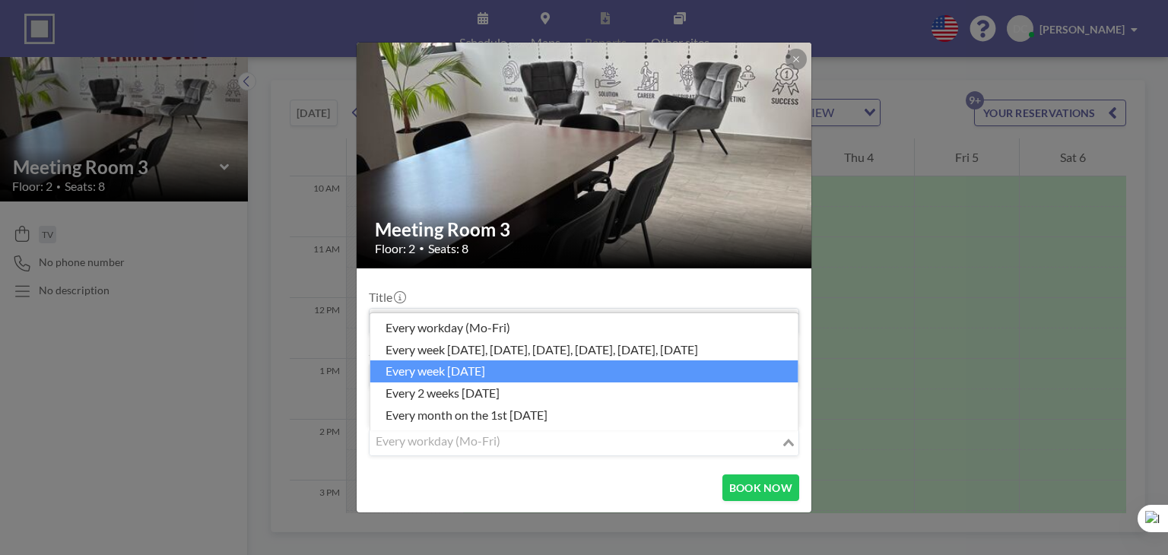
click at [520, 375] on li "every week [DATE]" at bounding box center [584, 371] width 428 height 22
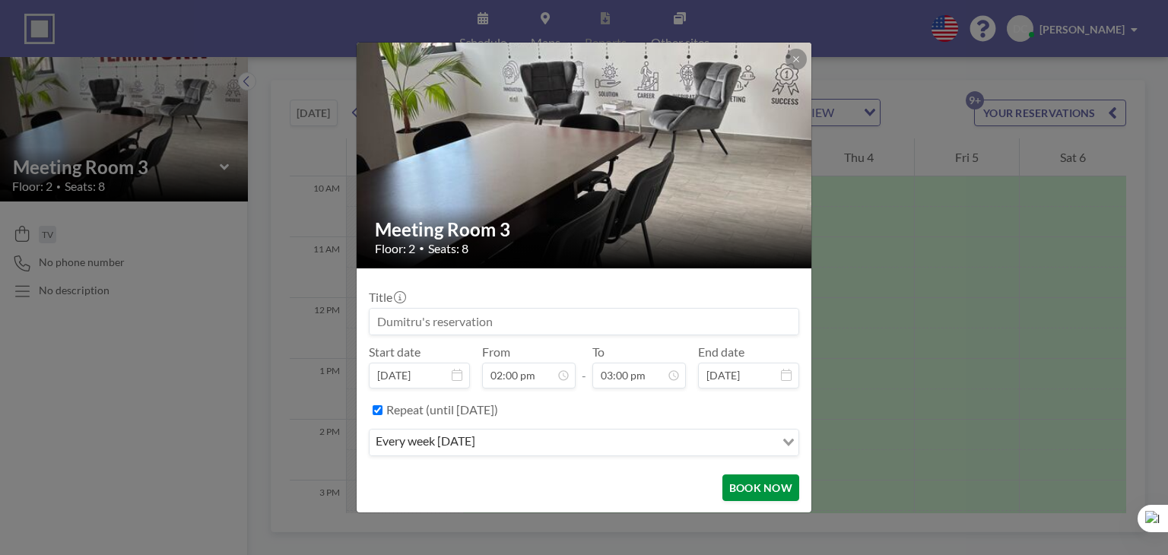
click at [737, 488] on button "BOOK NOW" at bounding box center [760, 487] width 77 height 27
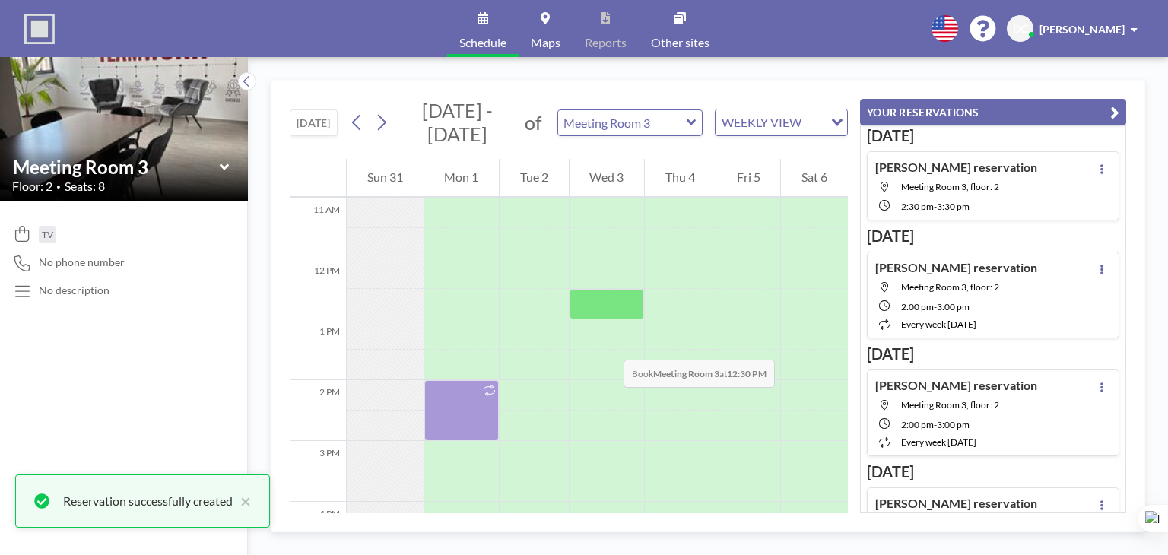
scroll to position [618, 0]
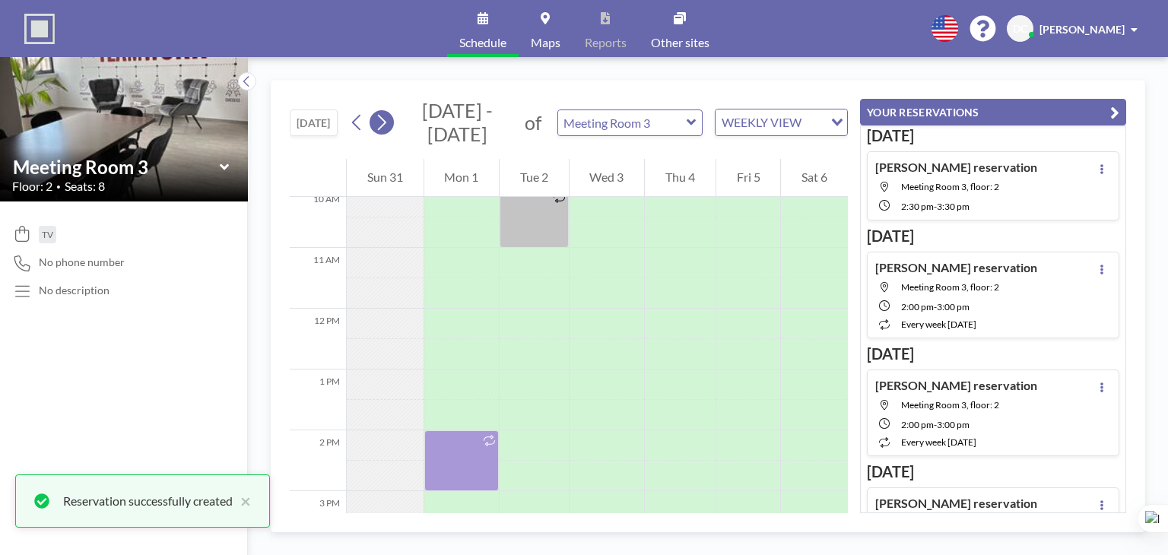
click at [380, 125] on icon at bounding box center [381, 122] width 14 height 23
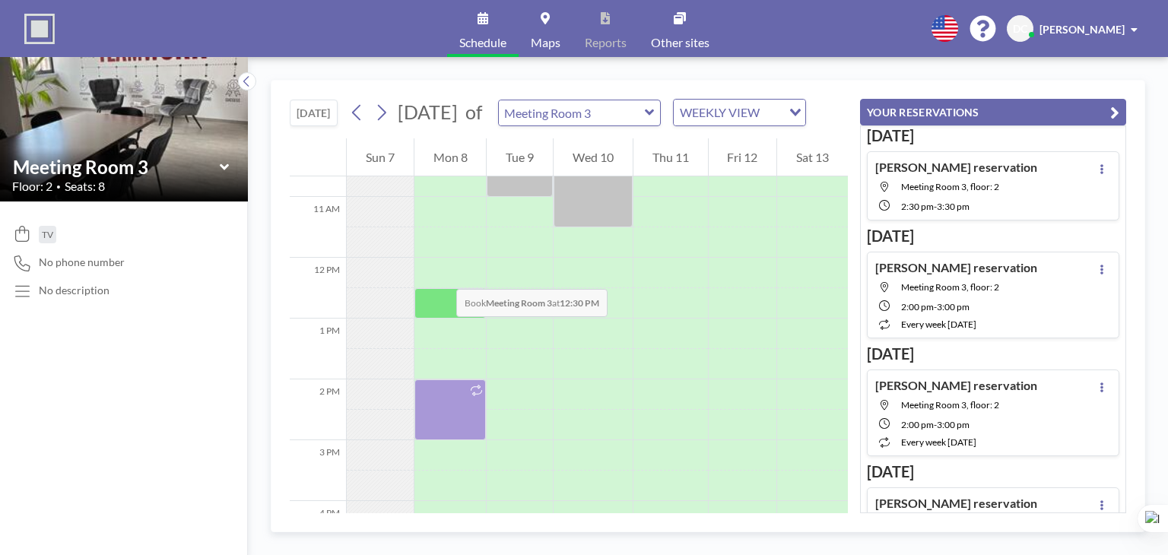
scroll to position [684, 0]
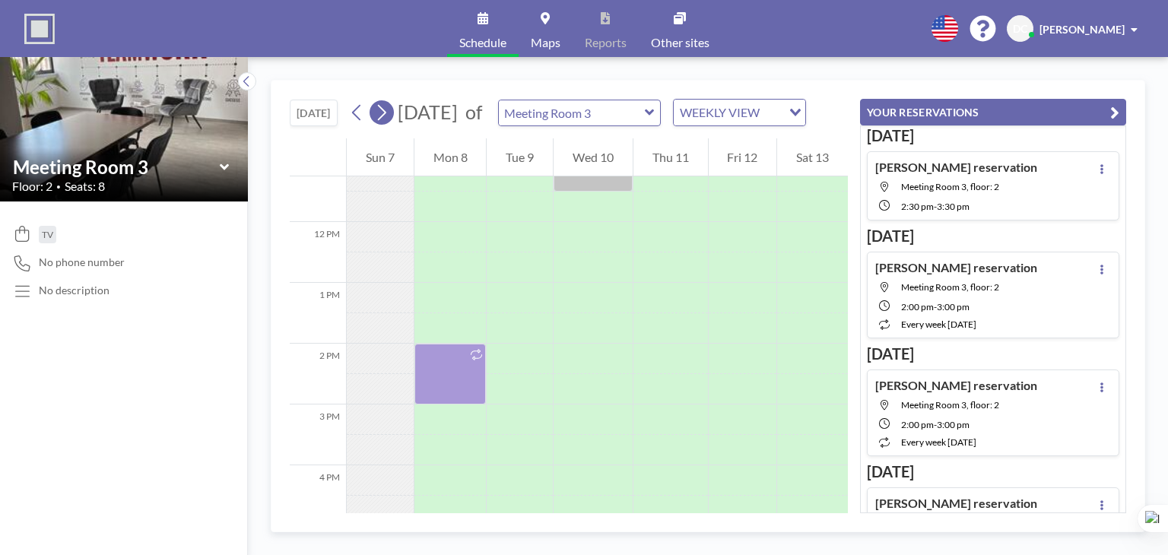
click at [385, 124] on icon at bounding box center [381, 112] width 14 height 23
click at [355, 123] on icon at bounding box center [357, 112] width 14 height 23
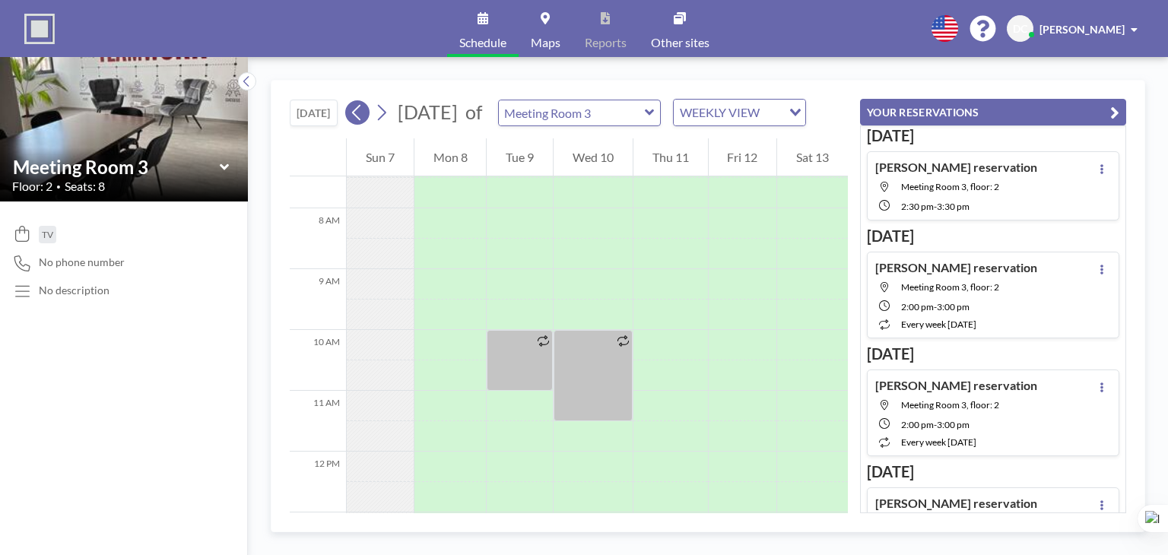
click at [355, 123] on icon at bounding box center [357, 112] width 14 height 23
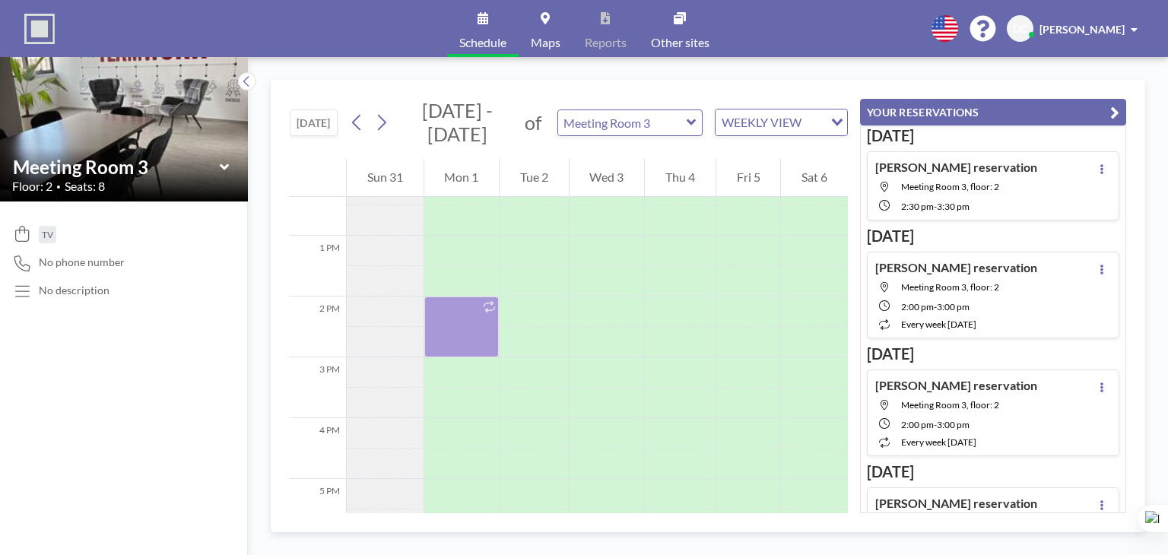
scroll to position [760, 0]
click at [360, 125] on icon at bounding box center [357, 122] width 14 height 23
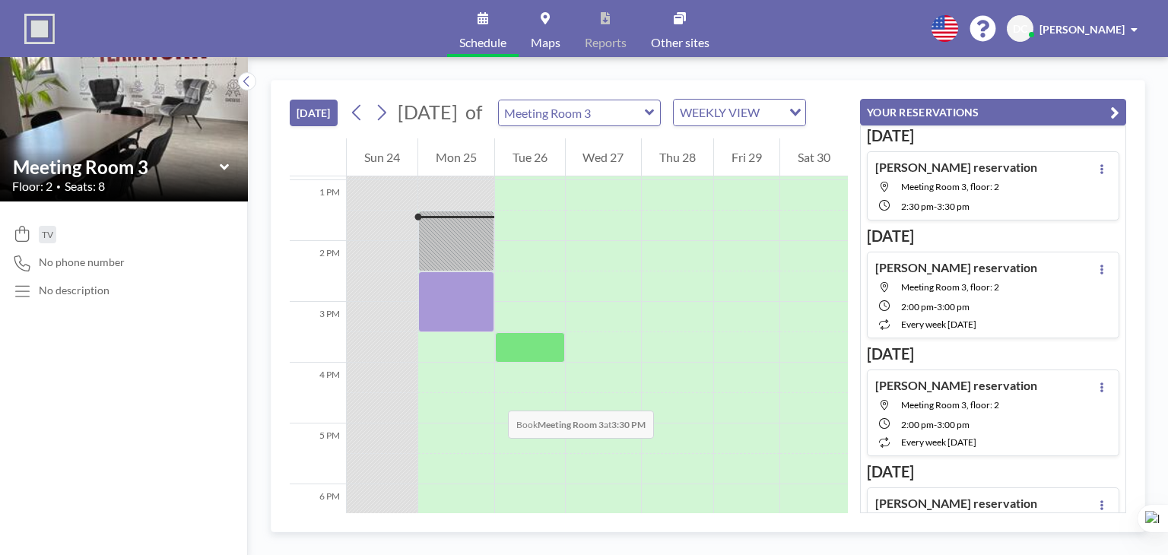
scroll to position [791, 0]
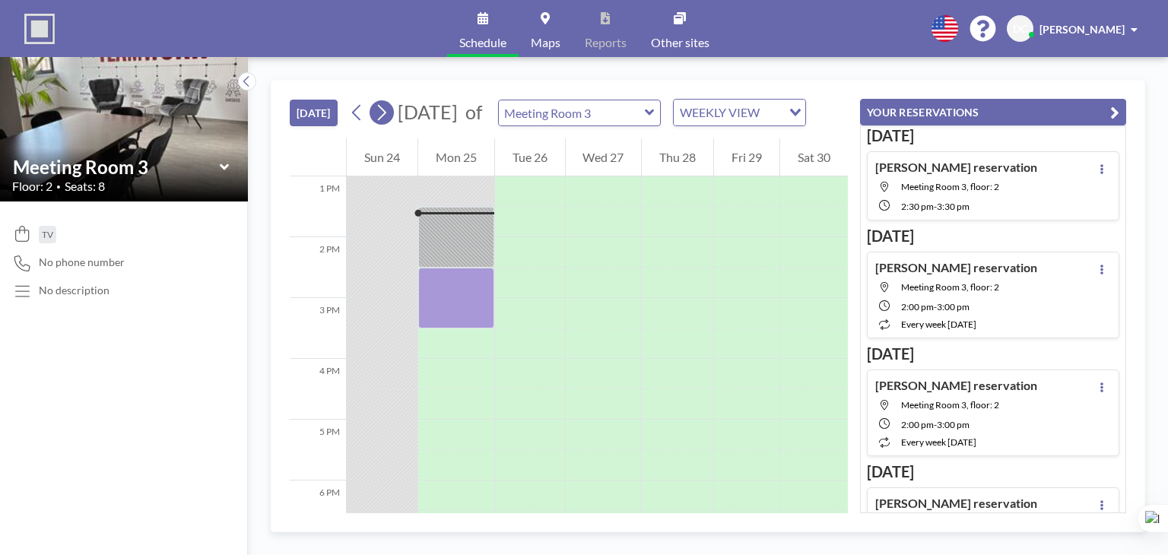
click at [383, 119] on icon at bounding box center [381, 112] width 14 height 23
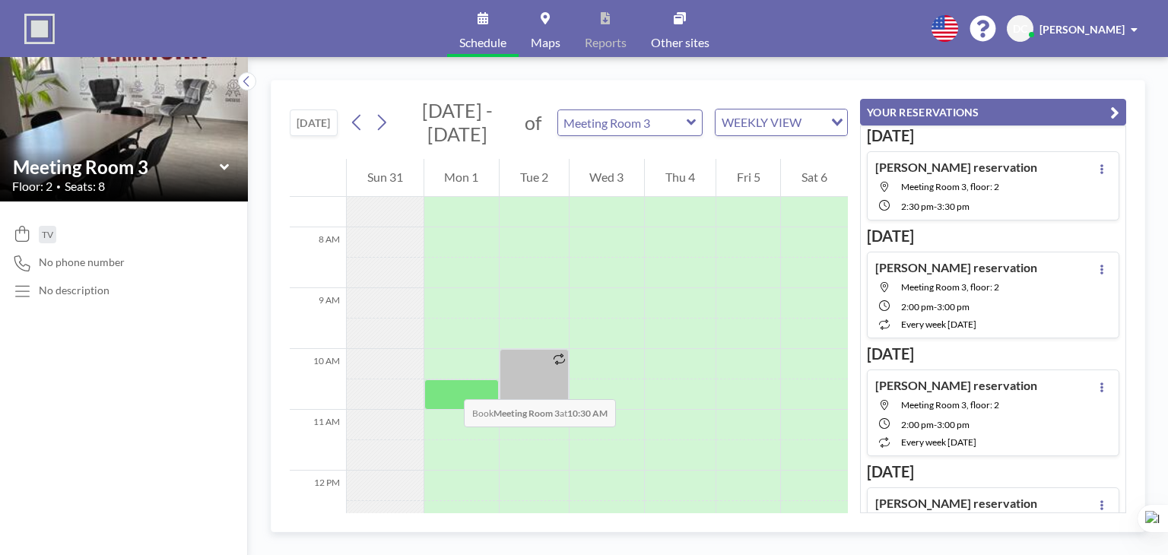
scroll to position [684, 0]
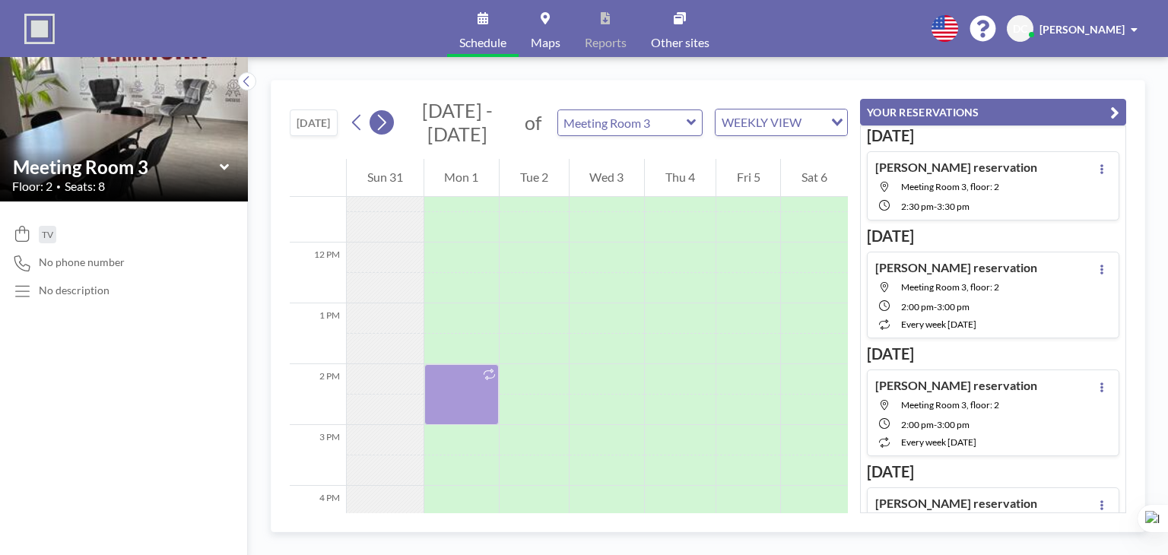
click at [388, 128] on icon at bounding box center [381, 122] width 14 height 23
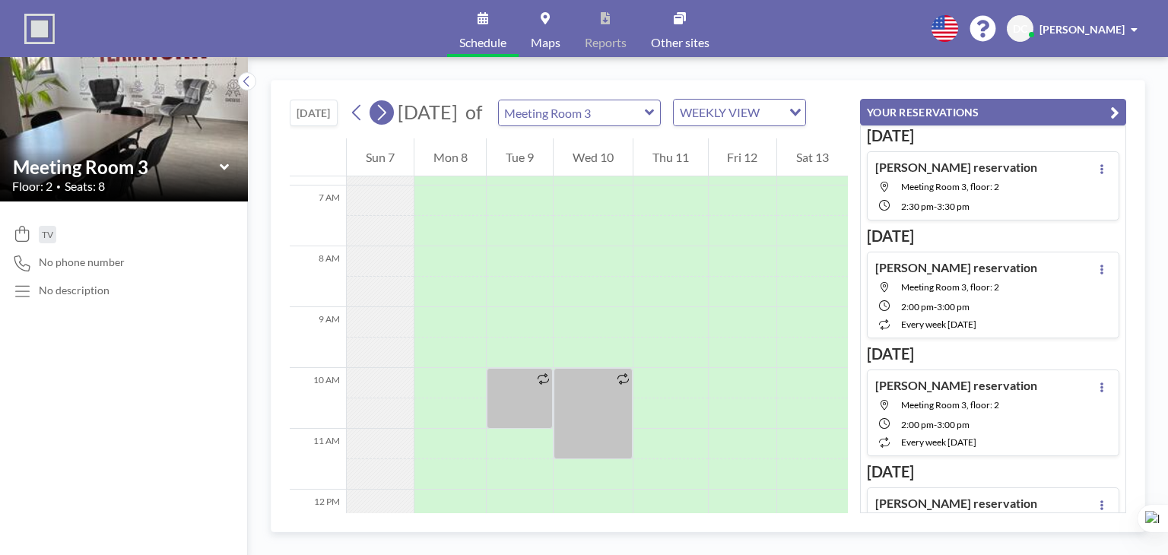
scroll to position [456, 0]
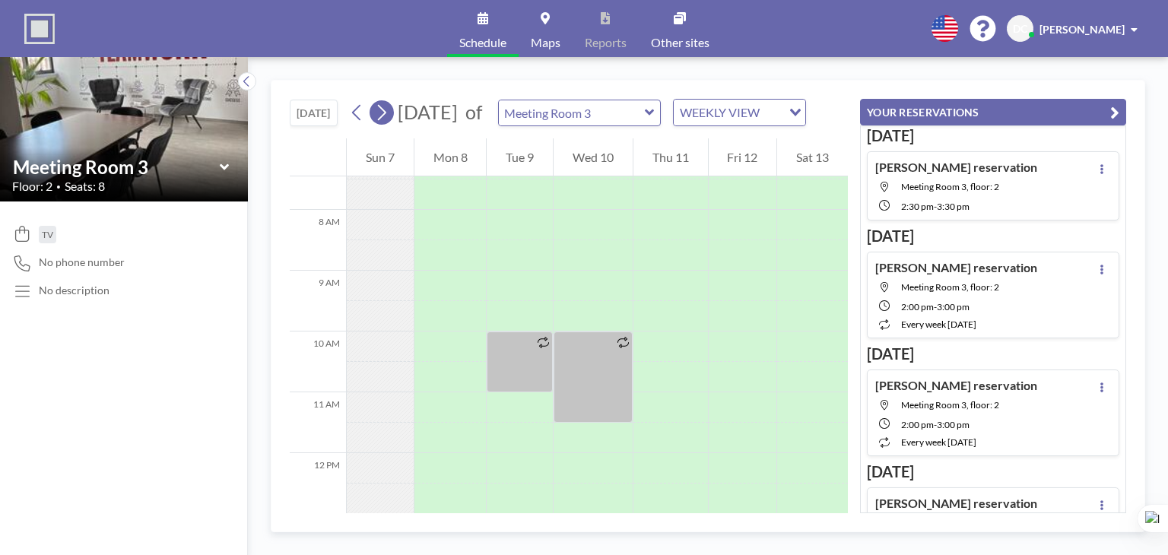
click at [388, 124] on icon at bounding box center [381, 112] width 14 height 23
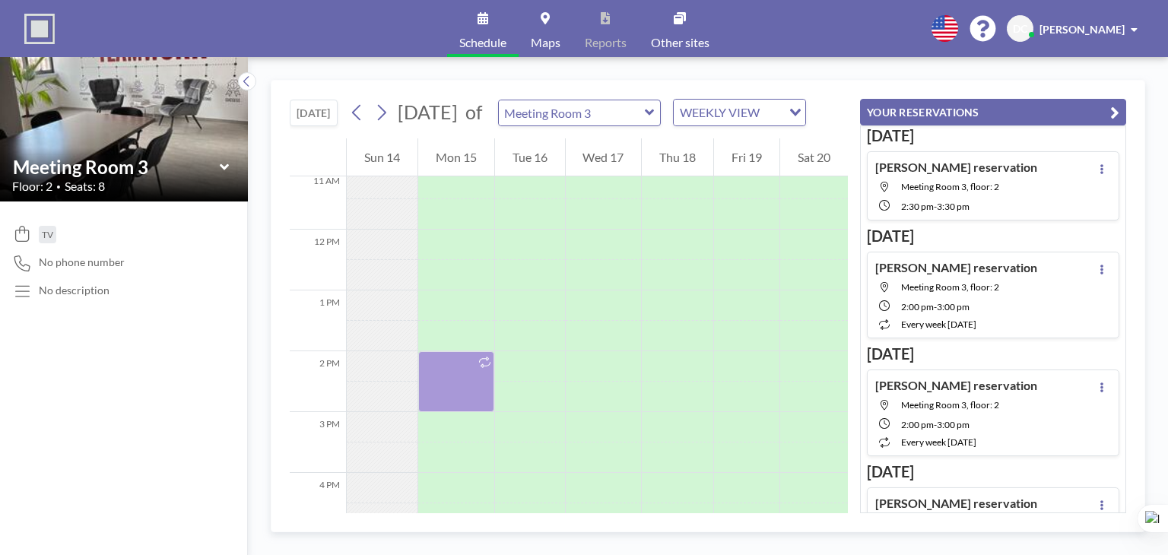
scroll to position [760, 0]
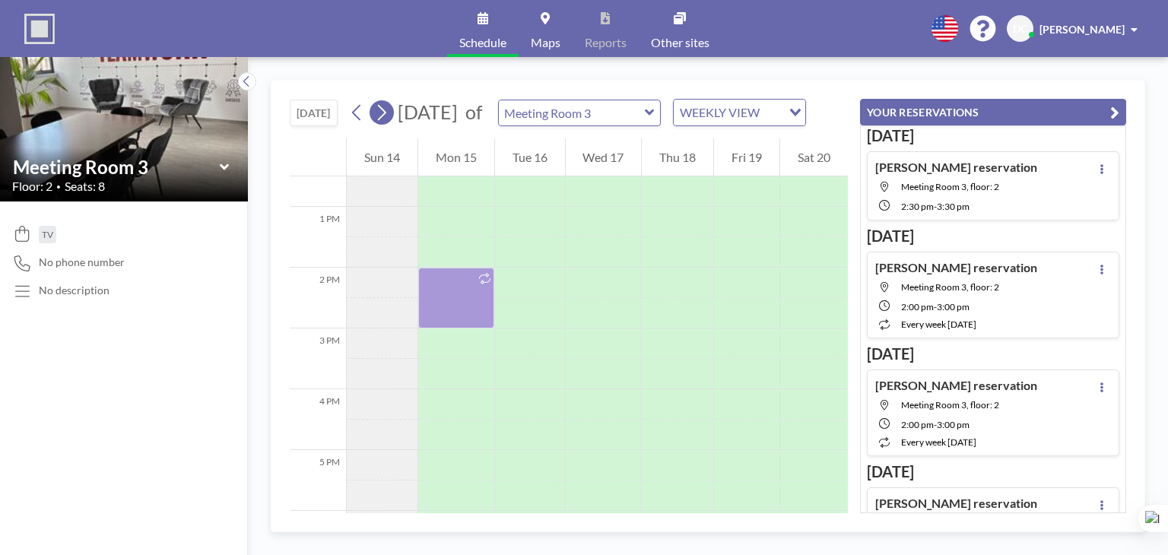
click at [386, 124] on icon at bounding box center [381, 112] width 14 height 23
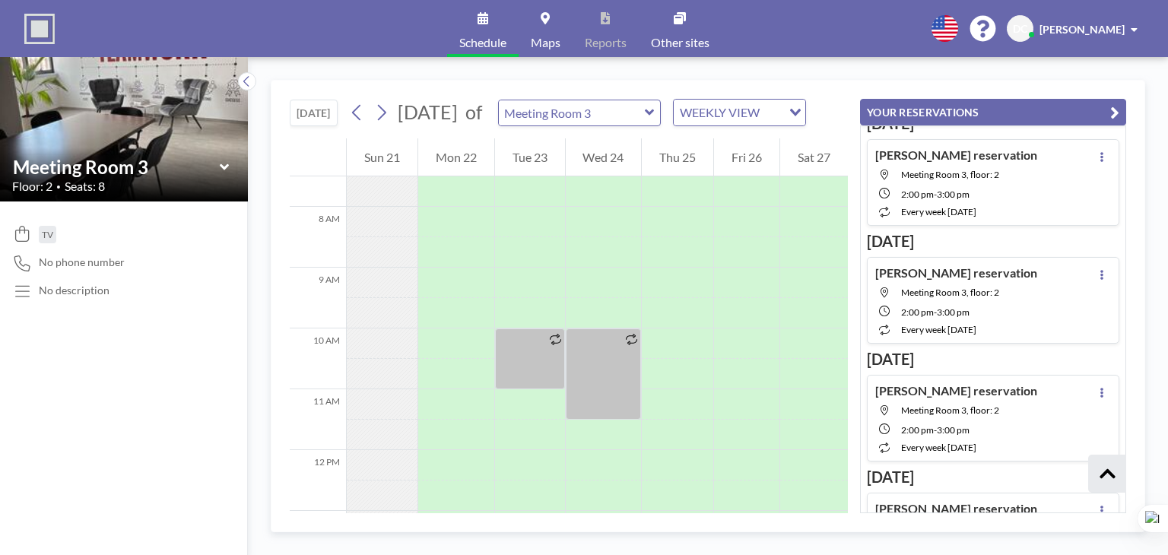
scroll to position [1993, 0]
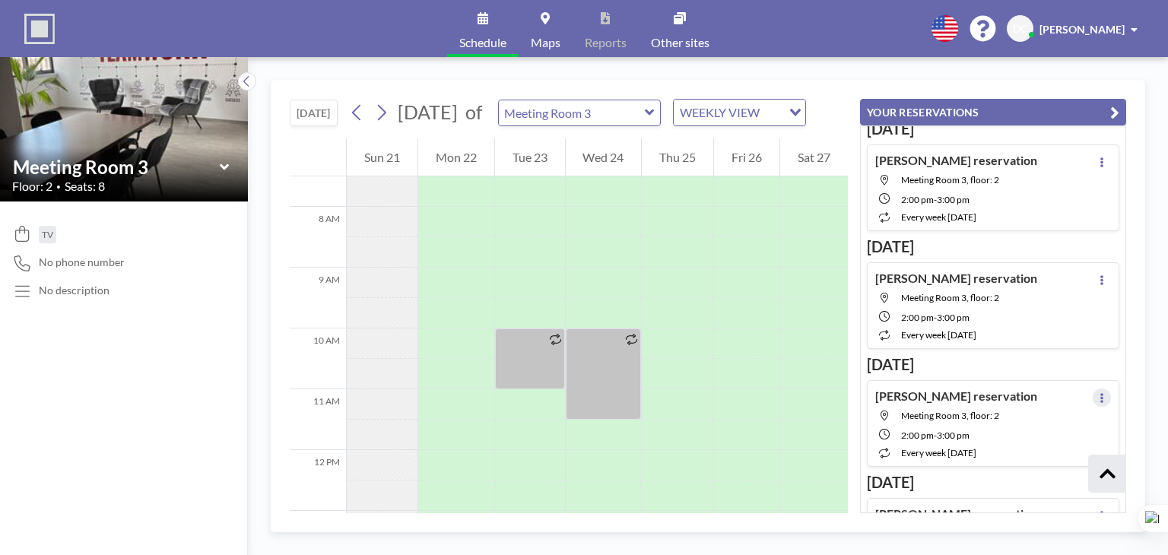
click at [1092, 388] on button at bounding box center [1101, 397] width 18 height 18
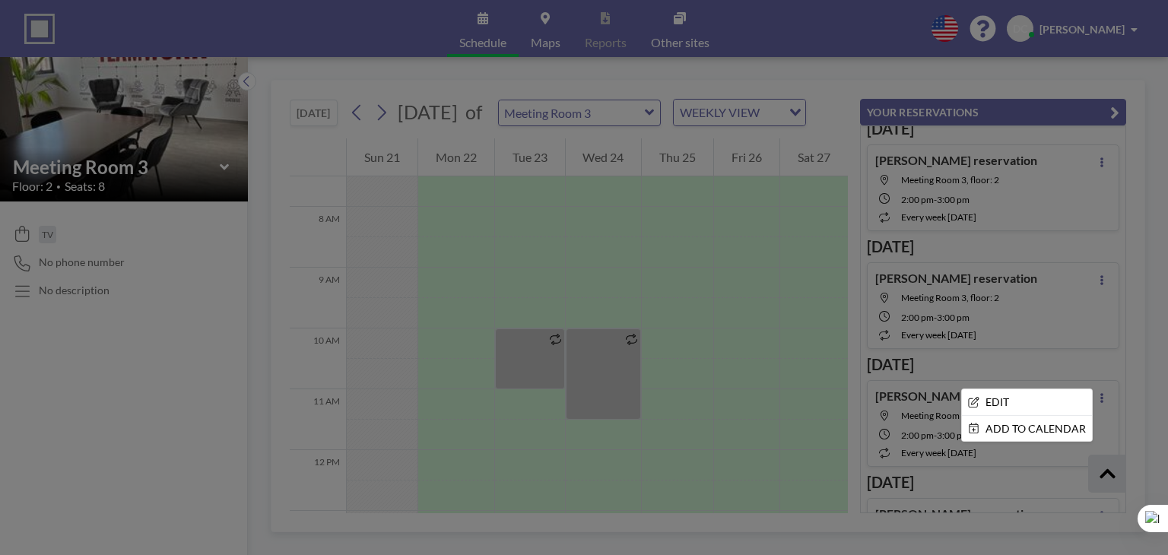
click at [1122, 390] on div at bounding box center [584, 277] width 1168 height 555
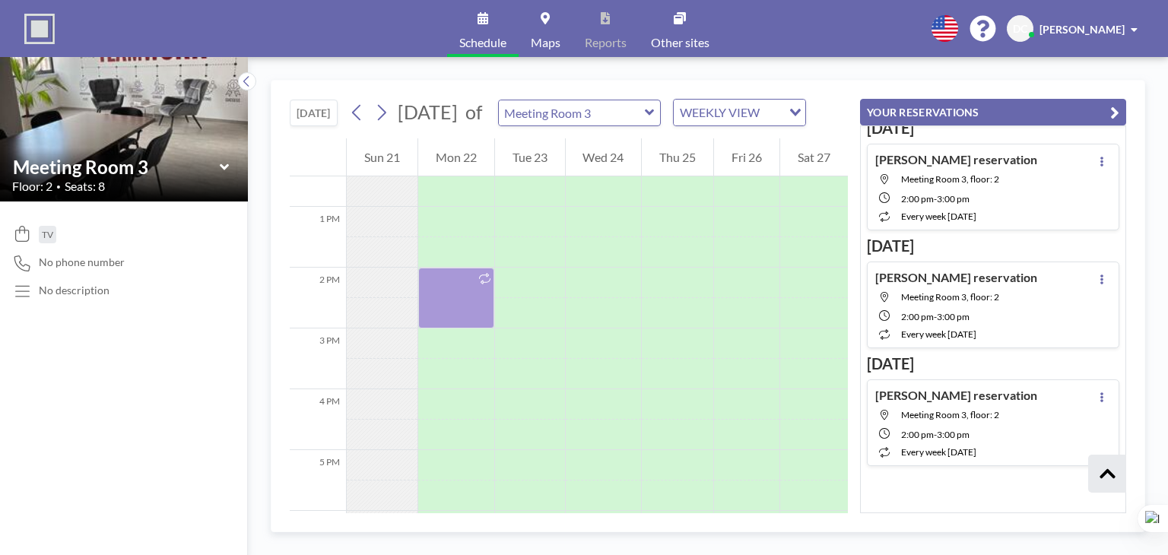
scroll to position [2700, 0]
